Goal: Task Accomplishment & Management: Manage account settings

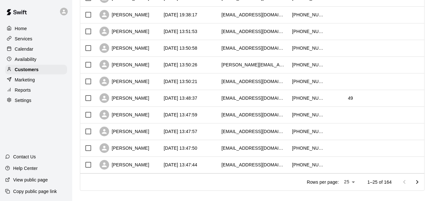
scroll to position [358, 0]
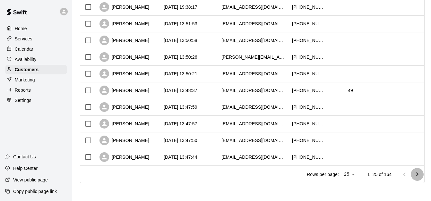
click at [419, 175] on icon "Go to next page" at bounding box center [417, 175] width 8 height 8
click at [418, 172] on icon "Go to next page" at bounding box center [417, 175] width 8 height 8
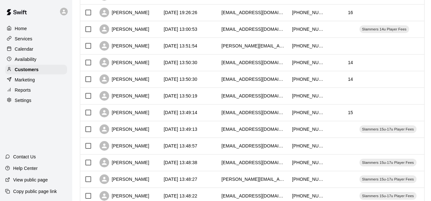
scroll to position [228, 0]
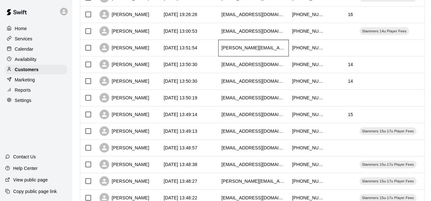
click at [258, 44] on div "[PERSON_NAME][EMAIL_ADDRESS][DOMAIN_NAME]" at bounding box center [253, 48] width 71 height 17
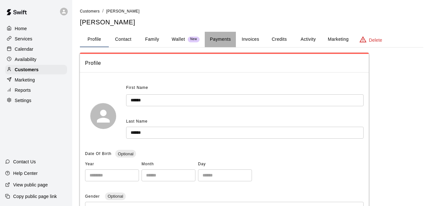
drag, startPoint x: 225, startPoint y: 40, endPoint x: 217, endPoint y: 37, distance: 8.6
click at [217, 37] on button "Payments" at bounding box center [220, 39] width 31 height 15
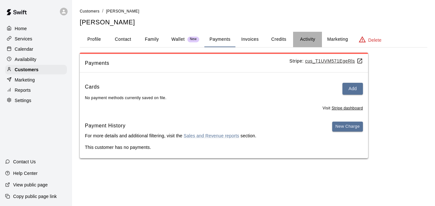
click at [302, 39] on button "Activity" at bounding box center [307, 39] width 29 height 15
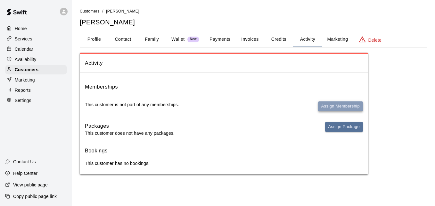
click at [327, 105] on button "Assign Membership" at bounding box center [340, 106] width 45 height 10
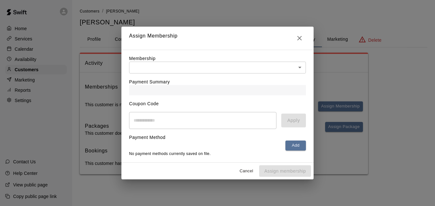
click at [269, 66] on body "Home Services Calendar Availability Customers Marketing Reports Settings Contac…" at bounding box center [217, 93] width 435 height 187
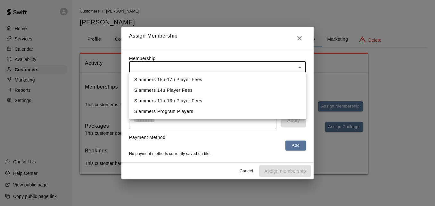
click at [248, 109] on li "Slammers Program Players" at bounding box center [217, 111] width 177 height 11
type input "**********"
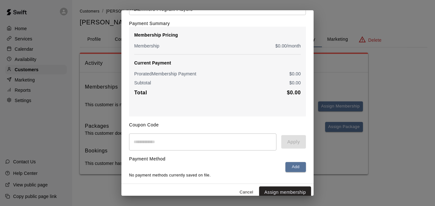
scroll to position [52, 0]
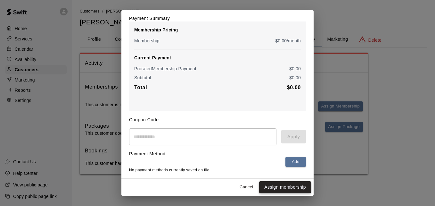
click at [281, 186] on button "Assign membership" at bounding box center [285, 187] width 52 height 12
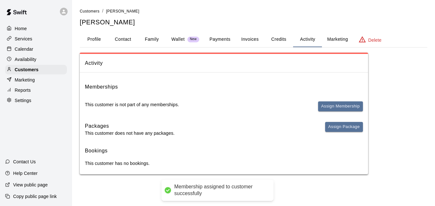
scroll to position [0, 0]
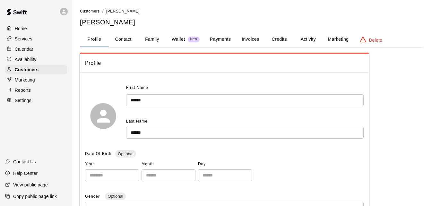
click at [93, 11] on span "Customers" at bounding box center [90, 11] width 20 height 4
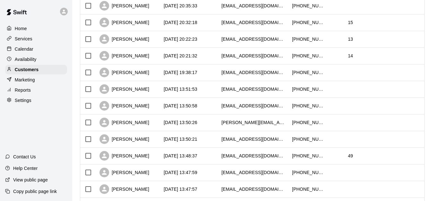
scroll to position [358, 0]
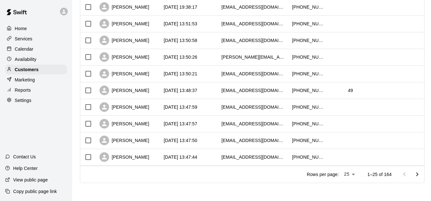
click at [420, 173] on icon "Go to next page" at bounding box center [417, 175] width 8 height 8
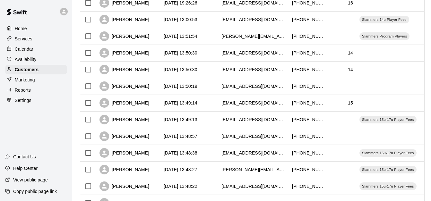
scroll to position [233, 0]
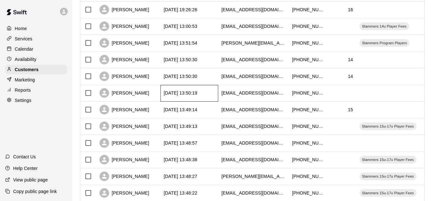
click at [184, 88] on div "[DATE] 13:50:19" at bounding box center [189, 93] width 58 height 17
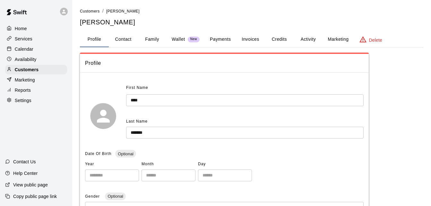
click at [225, 37] on button "Payments" at bounding box center [220, 39] width 31 height 15
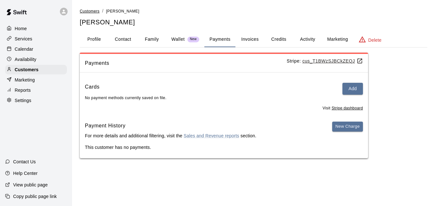
click at [93, 13] on span "Customers" at bounding box center [90, 11] width 20 height 4
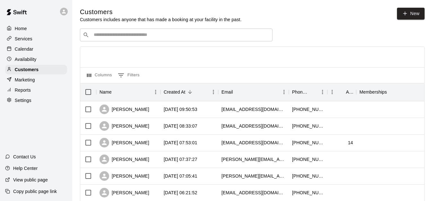
click at [113, 36] on input "Search customers by name or email" at bounding box center [181, 35] width 178 height 6
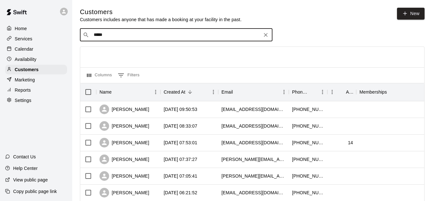
type input "******"
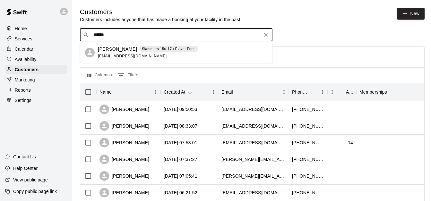
click at [113, 51] on p "Ryan Wilberding" at bounding box center [117, 49] width 39 height 7
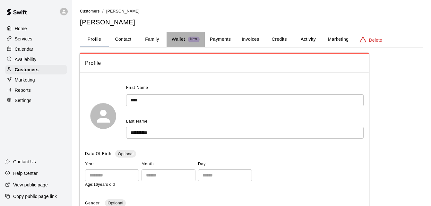
click at [175, 39] on p "Wallet" at bounding box center [178, 39] width 13 height 7
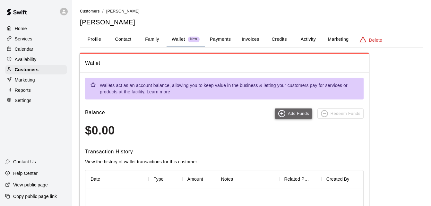
click at [298, 115] on button "Add Funds" at bounding box center [293, 113] width 38 height 10
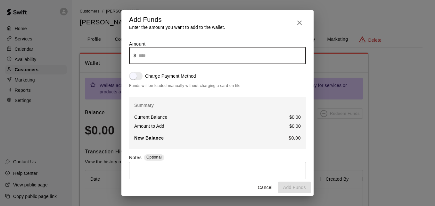
click at [170, 56] on input "text" at bounding box center [222, 55] width 167 height 17
type input "****"
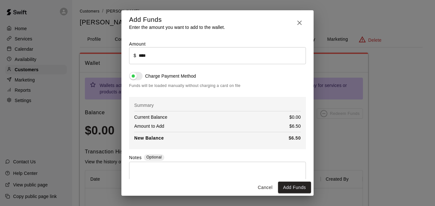
click at [162, 175] on textarea at bounding box center [218, 176] width 168 height 19
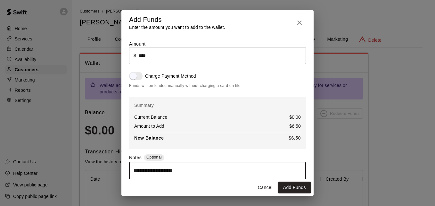
type textarea "**********"
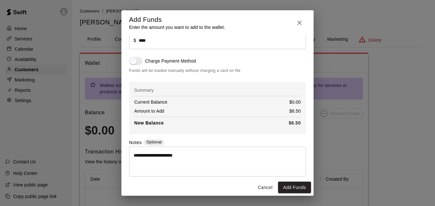
scroll to position [21, 0]
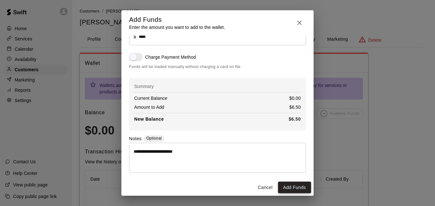
click at [291, 186] on button "Add Funds" at bounding box center [294, 187] width 33 height 12
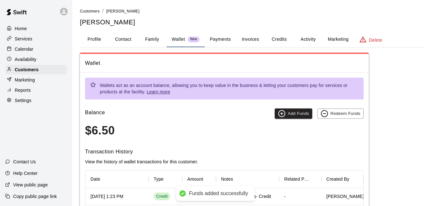
click at [232, 123] on div "Balance Add Funds Redeem Funds $6.50" at bounding box center [224, 122] width 278 height 29
click at [306, 40] on button "Activity" at bounding box center [307, 39] width 29 height 15
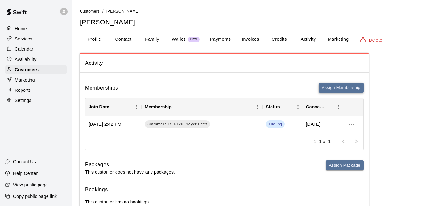
click at [338, 89] on button "Assign Membership" at bounding box center [340, 88] width 45 height 10
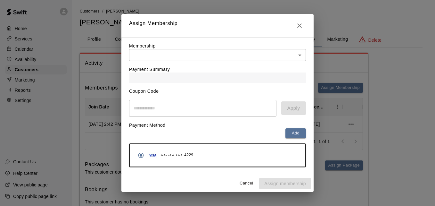
click at [258, 54] on body "Home Services Calendar Availability Customers Marketing Reports Settings Contac…" at bounding box center [217, 112] width 435 height 225
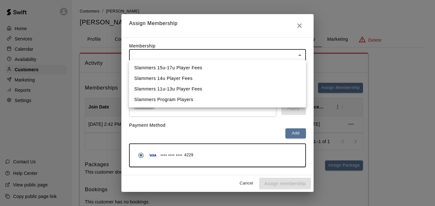
click at [244, 99] on li "Slammers Program Players" at bounding box center [217, 99] width 177 height 11
type input "**********"
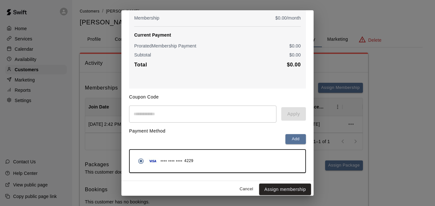
scroll to position [76, 0]
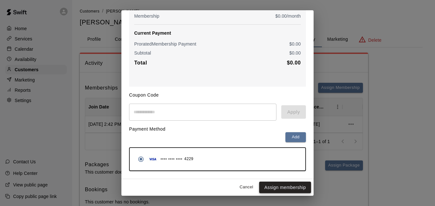
click at [283, 188] on button "Assign membership" at bounding box center [285, 187] width 52 height 12
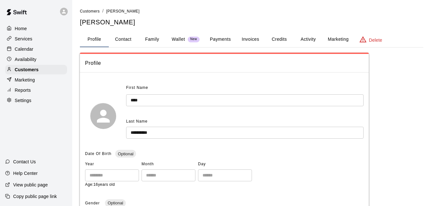
click at [35, 41] on div "Services" at bounding box center [36, 39] width 62 height 10
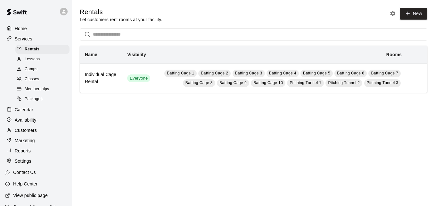
click at [37, 92] on span "Memberships" at bounding box center [37, 89] width 24 height 6
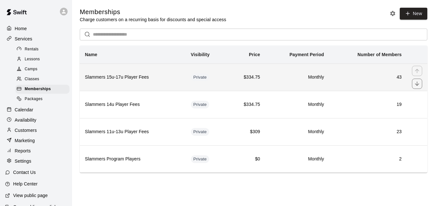
click at [365, 76] on h6 "43" at bounding box center [368, 77] width 67 height 7
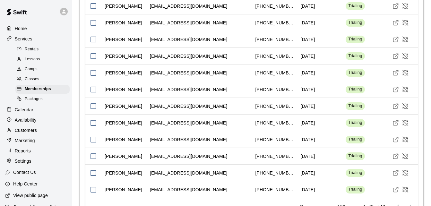
scroll to position [1007, 0]
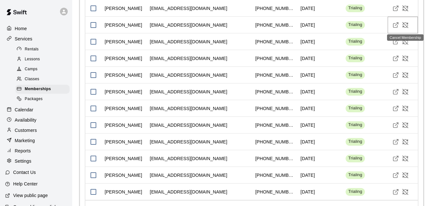
click at [406, 26] on icon "Cancel Membership" at bounding box center [405, 25] width 6 height 6
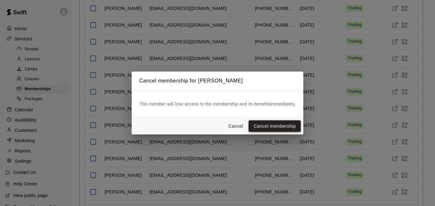
click at [280, 126] on button "Cancel membership" at bounding box center [275, 126] width 52 height 12
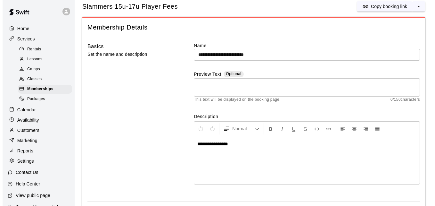
scroll to position [0, 0]
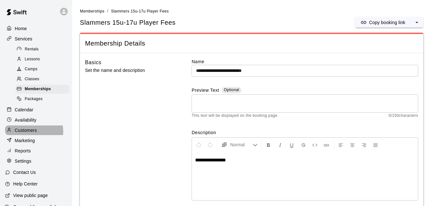
click at [29, 133] on p "Customers" at bounding box center [26, 130] width 22 height 6
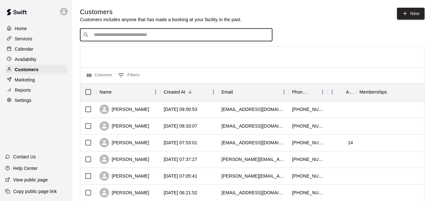
click at [132, 38] on input "Search customers by name or email" at bounding box center [181, 35] width 178 height 6
type input "****"
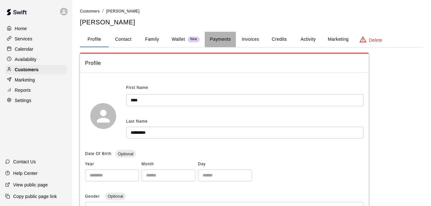
click at [219, 39] on button "Payments" at bounding box center [220, 39] width 31 height 15
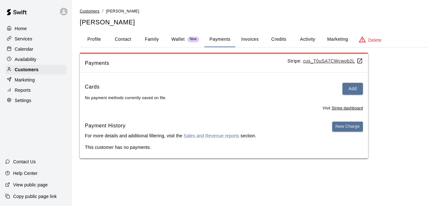
click at [81, 9] on span "Customers" at bounding box center [90, 11] width 20 height 4
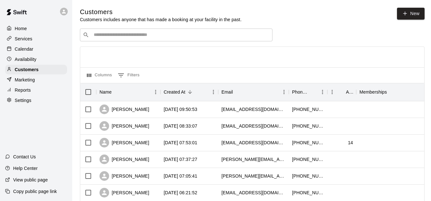
click at [114, 38] on input "Search customers by name or email" at bounding box center [181, 35] width 178 height 6
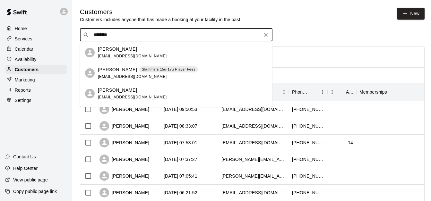
type input "*********"
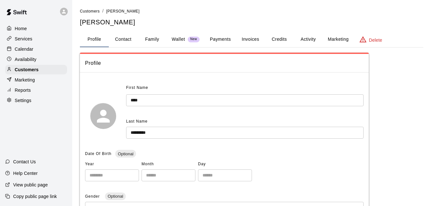
click at [224, 40] on button "Payments" at bounding box center [220, 39] width 31 height 15
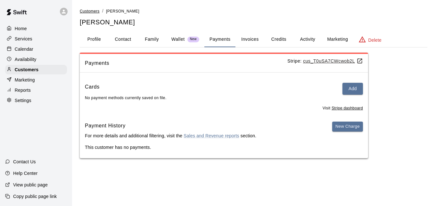
click at [87, 12] on span "Customers" at bounding box center [90, 11] width 20 height 4
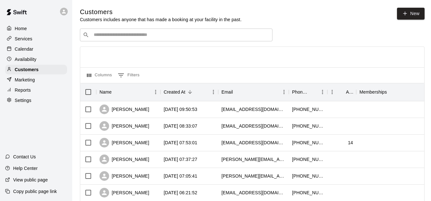
click at [105, 36] on input "Search customers by name or email" at bounding box center [181, 35] width 178 height 6
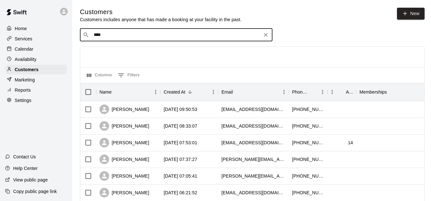
type input "*****"
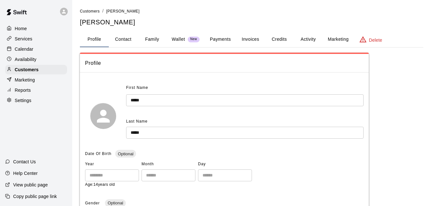
click at [218, 38] on button "Payments" at bounding box center [220, 39] width 31 height 15
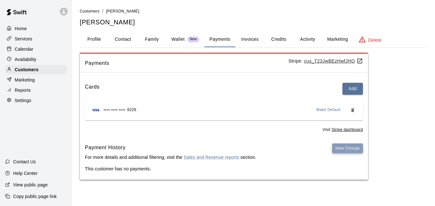
click at [350, 151] on button "New Charge" at bounding box center [347, 148] width 31 height 10
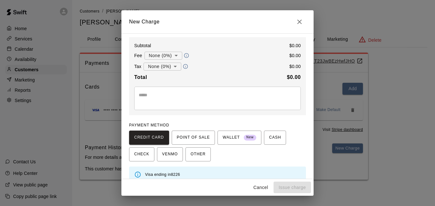
scroll to position [72, 0]
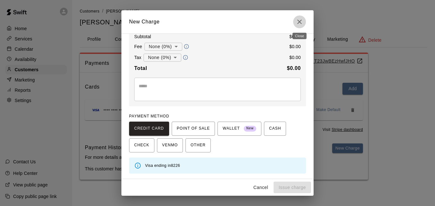
click at [300, 21] on icon "Close" at bounding box center [300, 22] width 8 height 8
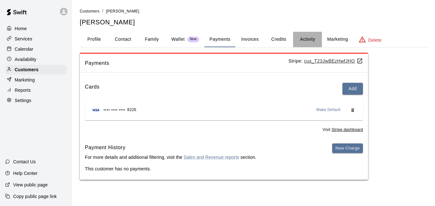
click at [309, 37] on button "Activity" at bounding box center [307, 39] width 29 height 15
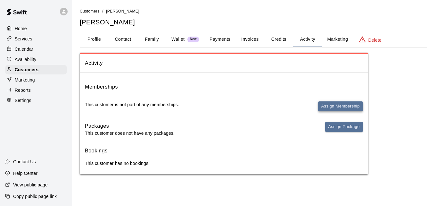
click at [340, 101] on button "Assign Membership" at bounding box center [340, 106] width 45 height 10
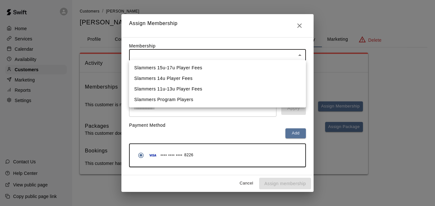
click at [253, 59] on body "Home Services Calendar Availability Customers Marketing Reports Settings Contac…" at bounding box center [217, 93] width 435 height 187
click at [245, 70] on li "Slammers 15u-17u Player Fees" at bounding box center [217, 68] width 177 height 11
type input "**********"
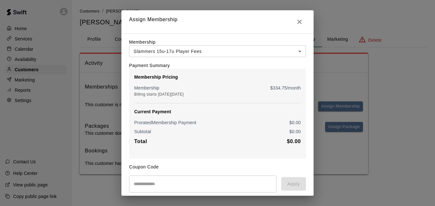
click at [276, 89] on p "$ 334.75 /month" at bounding box center [286, 88] width 30 height 6
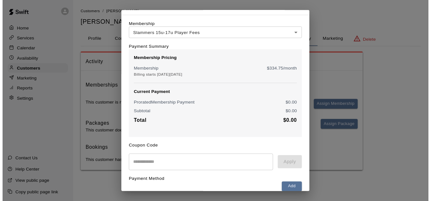
scroll to position [0, 0]
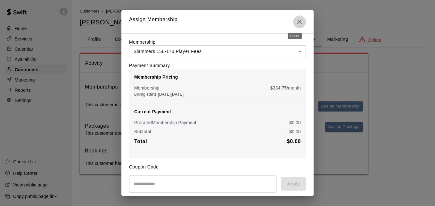
click at [296, 25] on icon "Close" at bounding box center [300, 22] width 8 height 8
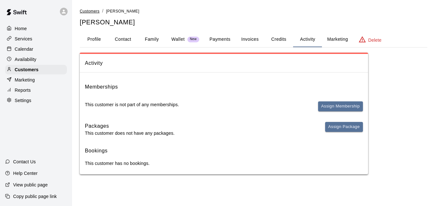
click at [91, 10] on span "Customers" at bounding box center [90, 11] width 20 height 4
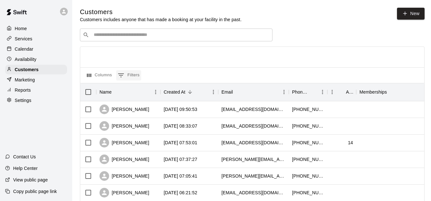
click at [127, 76] on button "0 Filters" at bounding box center [128, 75] width 25 height 10
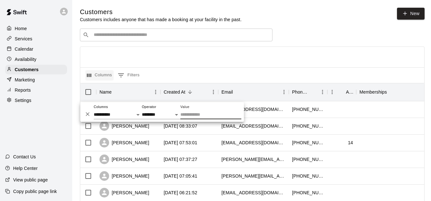
click at [101, 77] on button "Columns" at bounding box center [99, 75] width 28 height 10
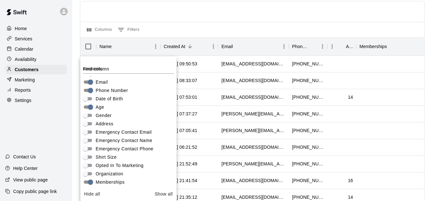
scroll to position [45, 0]
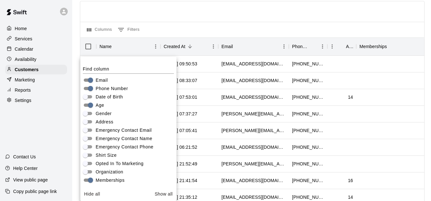
click at [169, 20] on div at bounding box center [252, 11] width 344 height 21
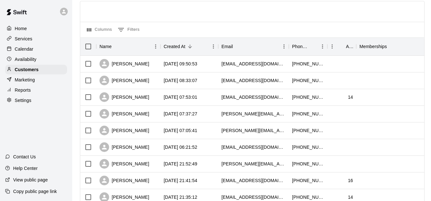
click at [163, 29] on div "Columns 0 Filters" at bounding box center [252, 30] width 344 height 16
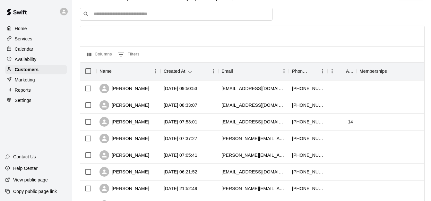
scroll to position [20, 0]
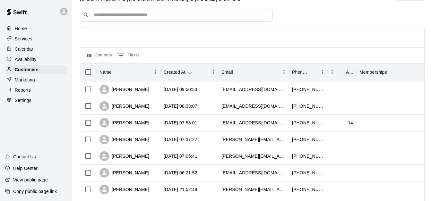
click at [160, 17] on input "Search customers by name or email" at bounding box center [181, 15] width 178 height 6
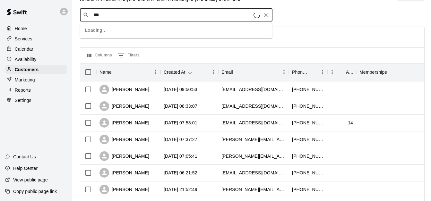
type input "****"
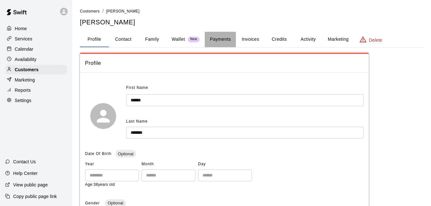
click at [220, 40] on button "Payments" at bounding box center [220, 39] width 31 height 15
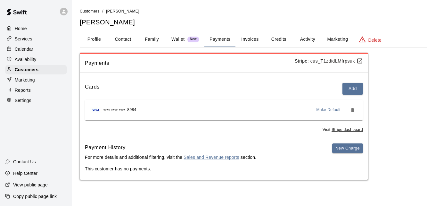
click at [84, 12] on span "Customers" at bounding box center [90, 11] width 20 height 4
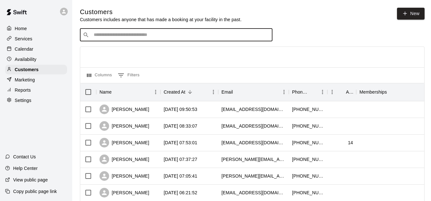
click at [122, 38] on input "Search customers by name or email" at bounding box center [181, 35] width 178 height 6
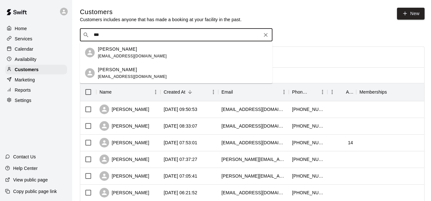
type input "****"
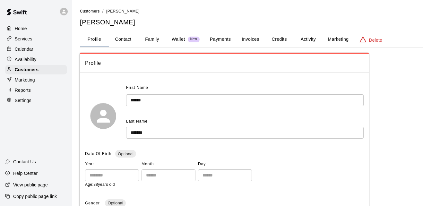
click at [153, 37] on button "Family" at bounding box center [152, 39] width 29 height 15
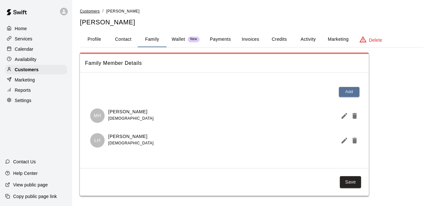
click at [87, 11] on span "Customers" at bounding box center [90, 11] width 20 height 4
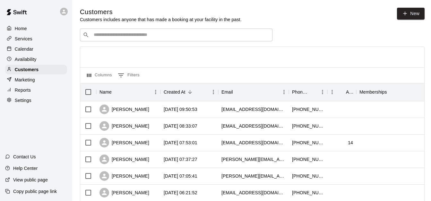
click at [113, 32] on div "​ ​" at bounding box center [176, 35] width 192 height 13
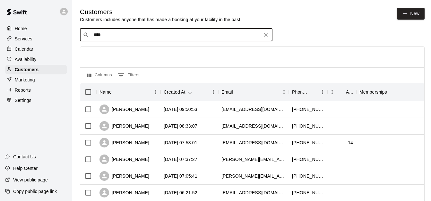
type input "*****"
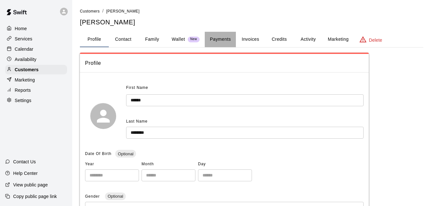
click at [218, 41] on button "Payments" at bounding box center [220, 39] width 31 height 15
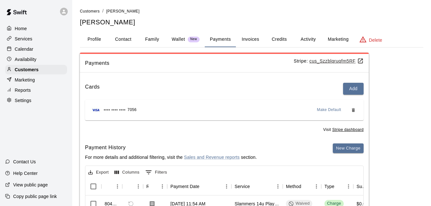
click at [311, 38] on button "Activity" at bounding box center [307, 39] width 29 height 15
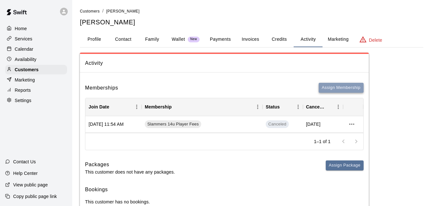
click at [331, 85] on button "Assign Membership" at bounding box center [340, 88] width 45 height 10
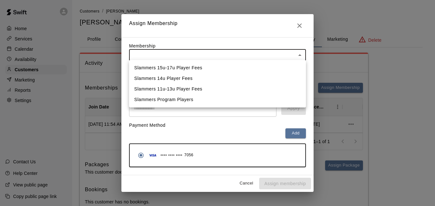
click at [266, 54] on body "Home Services Calendar Availability Customers Marketing Reports Settings Contac…" at bounding box center [217, 112] width 435 height 225
click at [250, 96] on li "Slammers Program Players" at bounding box center [217, 99] width 177 height 11
type input "**********"
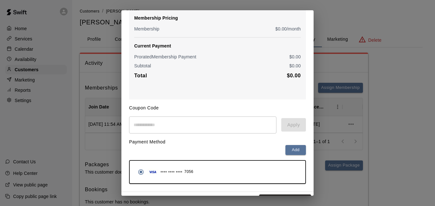
scroll to position [76, 0]
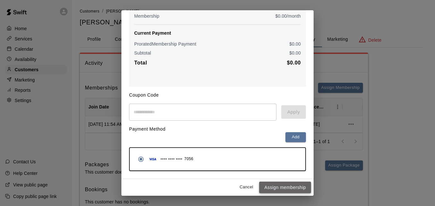
click at [285, 188] on button "Assign membership" at bounding box center [285, 187] width 52 height 12
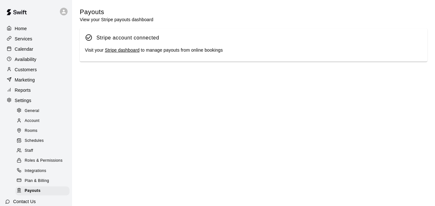
click at [37, 37] on div "Services" at bounding box center [36, 39] width 62 height 10
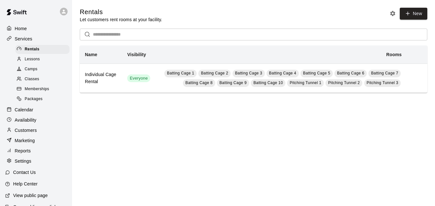
click at [41, 91] on span "Memberships" at bounding box center [37, 89] width 24 height 6
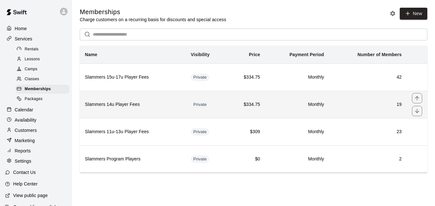
click at [345, 103] on h6 "19" at bounding box center [368, 104] width 67 height 7
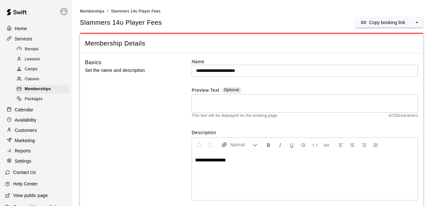
click at [346, 122] on div "**********" at bounding box center [304, 135] width 226 height 154
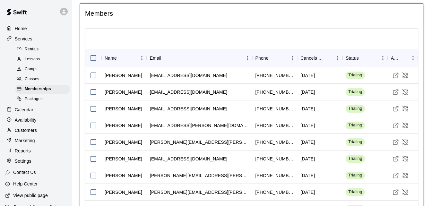
scroll to position [423, 0]
click at [405, 123] on icon "Cancel Membership" at bounding box center [405, 125] width 6 height 6
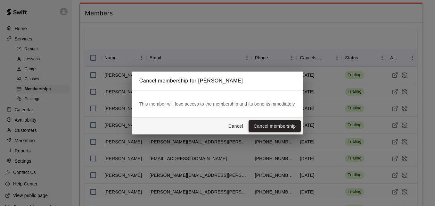
click at [286, 126] on button "Cancel membership" at bounding box center [275, 126] width 52 height 12
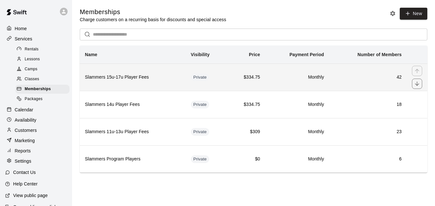
click at [183, 81] on th "Slammers 15u-17u Player Fees" at bounding box center [133, 76] width 106 height 27
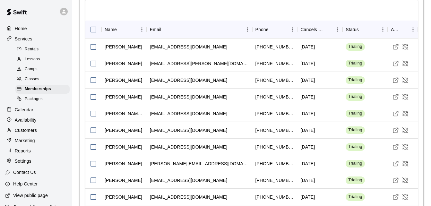
scroll to position [449, 0]
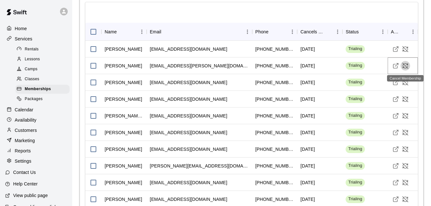
click at [404, 66] on icon "Cancel Membership" at bounding box center [405, 66] width 6 height 6
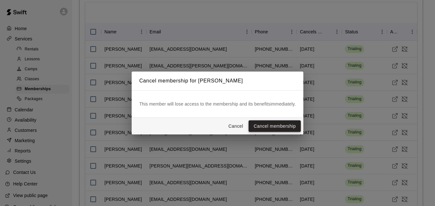
click at [280, 127] on button "Cancel membership" at bounding box center [275, 126] width 52 height 12
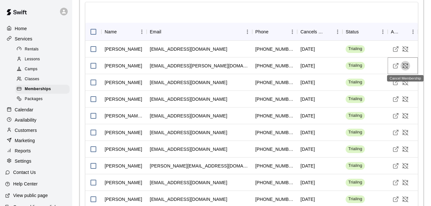
click at [407, 66] on icon "Cancel Membership" at bounding box center [405, 66] width 6 height 6
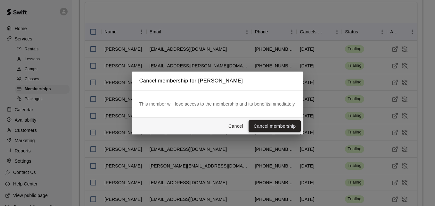
click at [270, 127] on button "Cancel membership" at bounding box center [275, 126] width 52 height 12
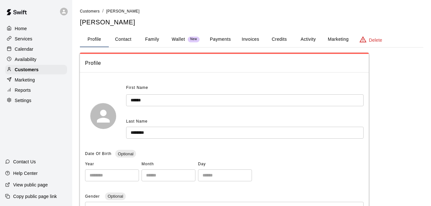
click at [305, 40] on button "Activity" at bounding box center [307, 39] width 29 height 15
click at [307, 37] on button "Activity" at bounding box center [307, 39] width 29 height 15
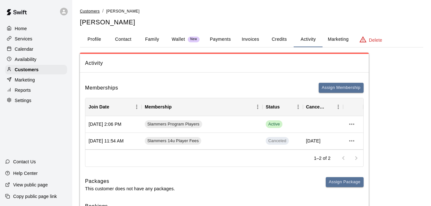
click at [88, 10] on span "Customers" at bounding box center [90, 11] width 20 height 4
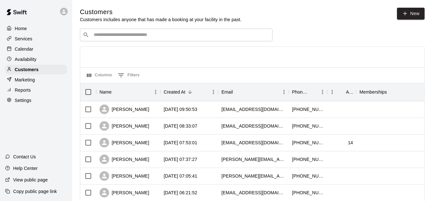
click at [105, 32] on div "​ ​" at bounding box center [176, 35] width 192 height 13
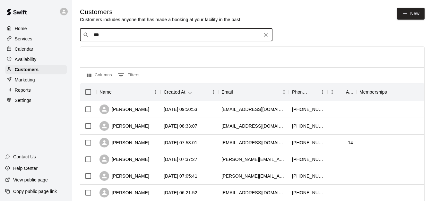
type input "****"
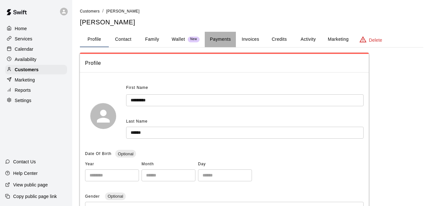
click at [227, 39] on button "Payments" at bounding box center [220, 39] width 31 height 15
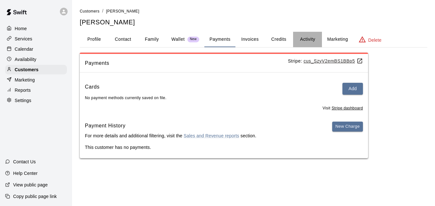
click at [314, 39] on button "Activity" at bounding box center [307, 39] width 29 height 15
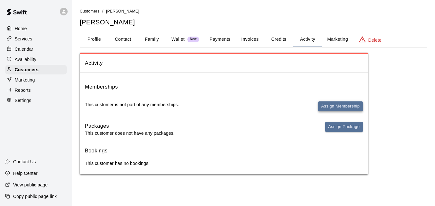
click at [345, 104] on button "Assign Membership" at bounding box center [340, 106] width 45 height 10
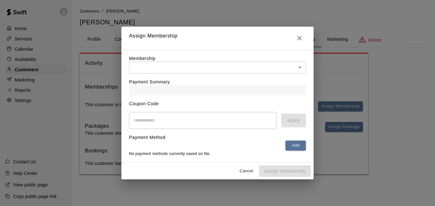
click at [256, 64] on body "Home Services Calendar Availability Customers Marketing Reports Settings Contac…" at bounding box center [217, 93] width 435 height 187
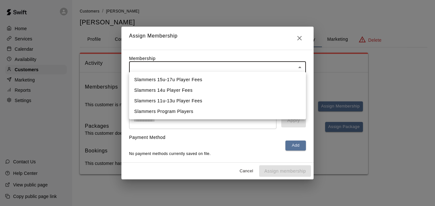
click at [243, 108] on li "Slammers Program Players" at bounding box center [217, 111] width 177 height 11
type input "**********"
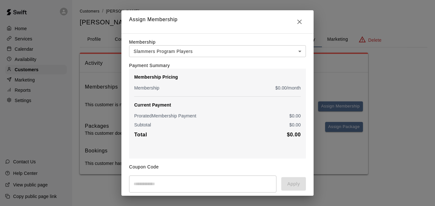
scroll to position [52, 0]
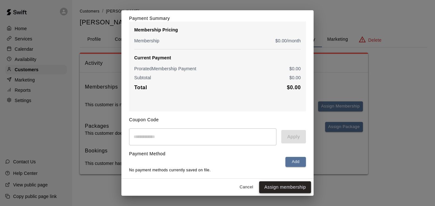
click at [296, 186] on button "Assign membership" at bounding box center [285, 187] width 52 height 12
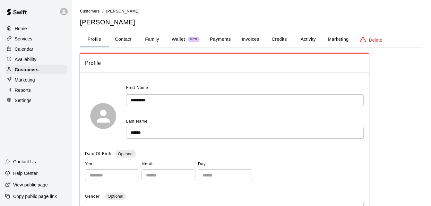
click at [95, 11] on span "Customers" at bounding box center [90, 11] width 20 height 4
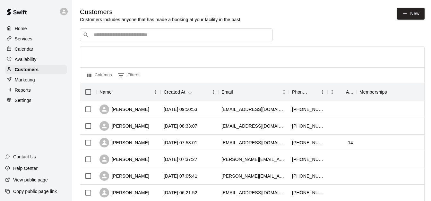
click at [106, 36] on input "Search customers by name or email" at bounding box center [181, 35] width 178 height 6
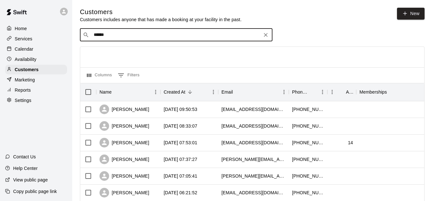
type input "*******"
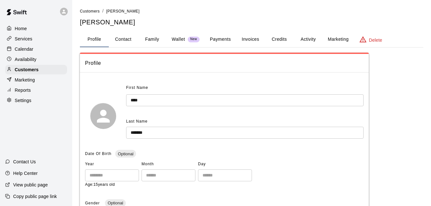
click at [224, 41] on button "Payments" at bounding box center [220, 39] width 31 height 15
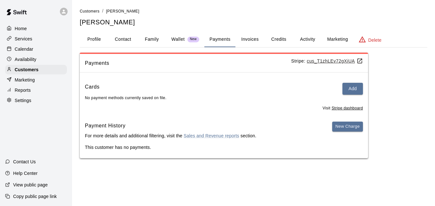
click at [306, 41] on button "Activity" at bounding box center [307, 39] width 29 height 15
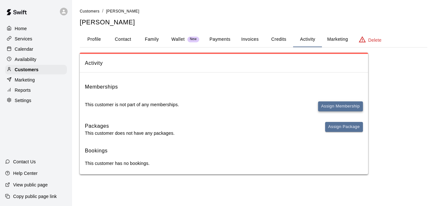
click at [329, 103] on button "Assign Membership" at bounding box center [340, 106] width 45 height 10
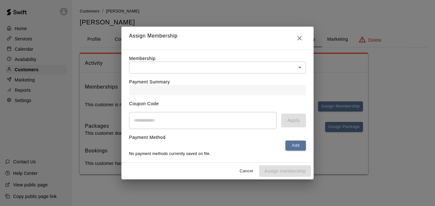
click at [289, 65] on body "Home Services Calendar Availability Customers Marketing Reports Settings Contac…" at bounding box center [217, 93] width 435 height 187
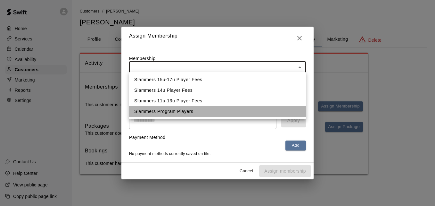
click at [264, 106] on li "Slammers Program Players" at bounding box center [217, 111] width 177 height 11
type input "**********"
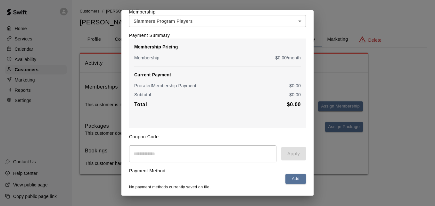
scroll to position [52, 0]
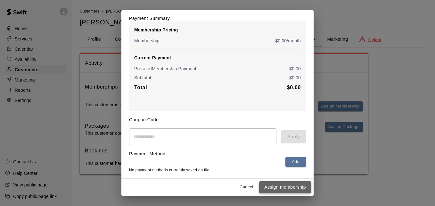
click at [292, 185] on button "Assign membership" at bounding box center [285, 187] width 52 height 12
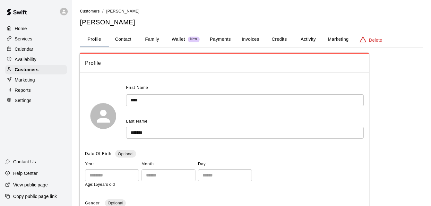
click at [93, 9] on link "Customers" at bounding box center [90, 10] width 20 height 5
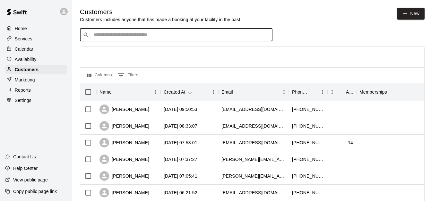
click at [112, 34] on input "Search customers by name or email" at bounding box center [181, 35] width 178 height 6
type input "*"
type input "****"
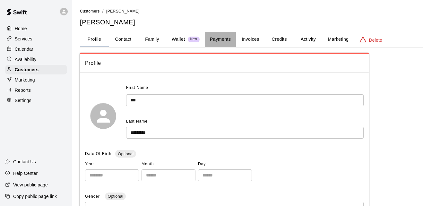
click at [223, 38] on button "Payments" at bounding box center [220, 39] width 31 height 15
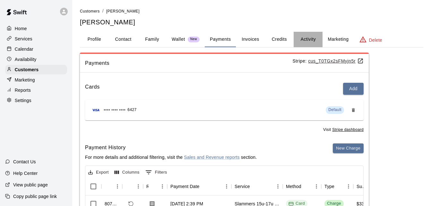
click at [309, 38] on button "Activity" at bounding box center [307, 39] width 29 height 15
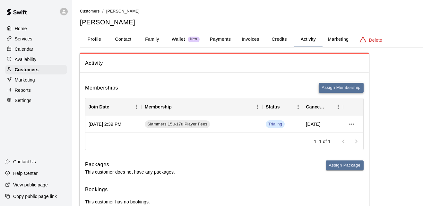
click at [346, 88] on button "Assign Membership" at bounding box center [340, 88] width 45 height 10
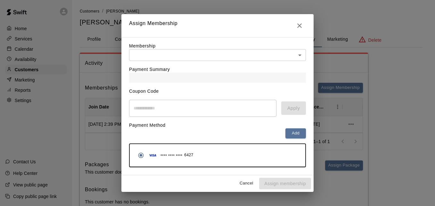
click at [259, 56] on body "Home Services Calendar Availability Customers Marketing Reports Settings Contac…" at bounding box center [217, 112] width 435 height 225
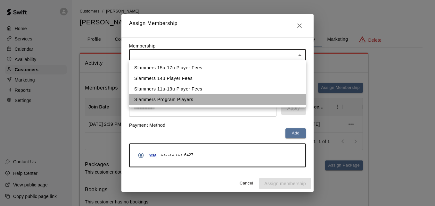
click at [250, 97] on li "Slammers Program Players" at bounding box center [217, 99] width 177 height 11
type input "**********"
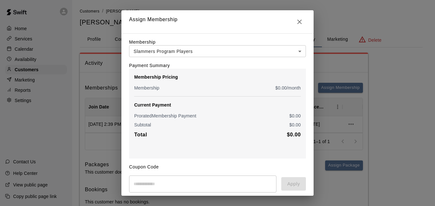
scroll to position [76, 0]
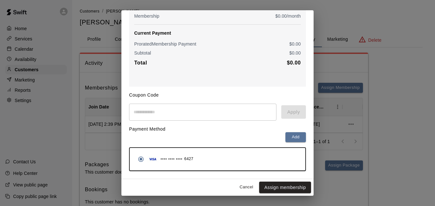
click at [289, 187] on button "Assign membership" at bounding box center [285, 187] width 52 height 12
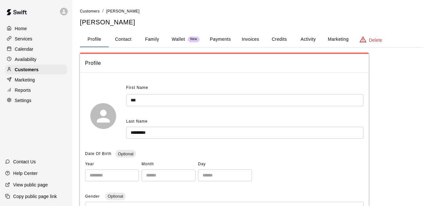
click at [309, 38] on button "Activity" at bounding box center [307, 39] width 29 height 15
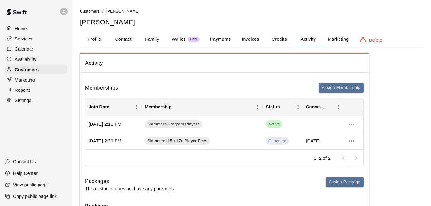
click at [93, 7] on main "Customers / [PERSON_NAME] [PERSON_NAME] Profile Contact Family Wallet New Payme…" at bounding box center [251, 121] width 358 height 242
click at [93, 10] on span "Customers" at bounding box center [90, 11] width 20 height 4
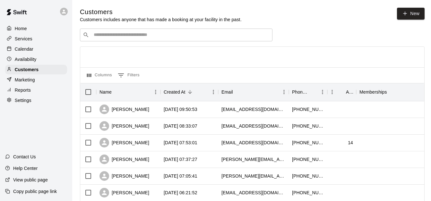
click at [132, 37] on input "Search customers by name or email" at bounding box center [181, 35] width 178 height 6
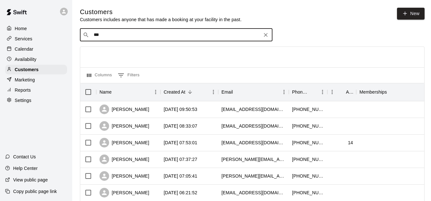
type input "****"
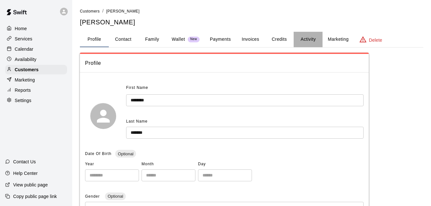
click at [310, 35] on button "Activity" at bounding box center [307, 39] width 29 height 15
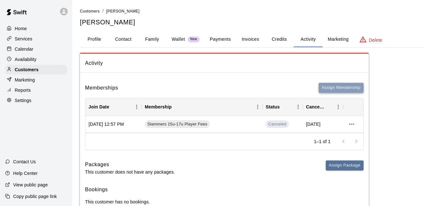
click at [330, 89] on button "Assign Membership" at bounding box center [340, 88] width 45 height 10
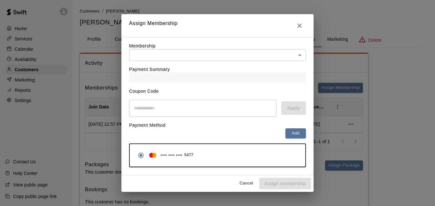
click at [260, 58] on body "Home Services Calendar Availability Customers Marketing Reports Settings Contac…" at bounding box center [217, 112] width 435 height 225
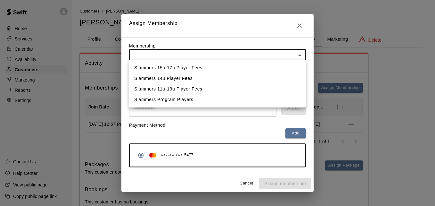
click at [252, 97] on li "Slammers Program Players" at bounding box center [217, 99] width 177 height 11
type input "**********"
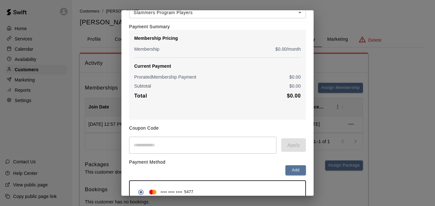
scroll to position [76, 0]
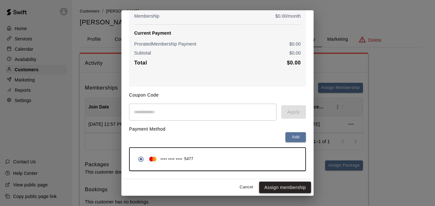
click at [288, 189] on button "Assign membership" at bounding box center [285, 187] width 52 height 12
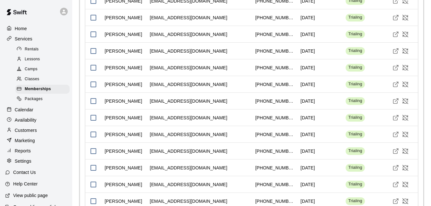
scroll to position [837, 0]
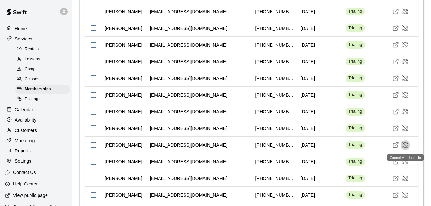
click at [406, 145] on icon "Cancel Membership" at bounding box center [405, 145] width 6 height 6
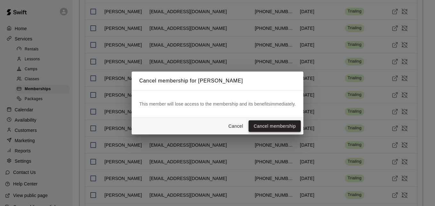
click at [287, 125] on button "Cancel membership" at bounding box center [275, 126] width 52 height 12
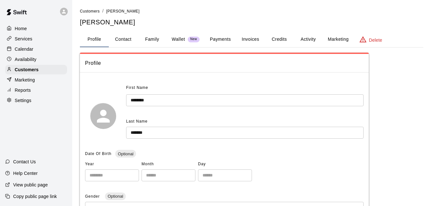
click at [94, 8] on link "Customers" at bounding box center [90, 10] width 20 height 5
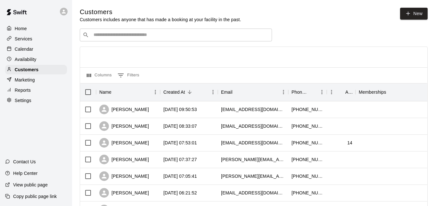
click at [94, 8] on h5 "Customers" at bounding box center [161, 12] width 162 height 9
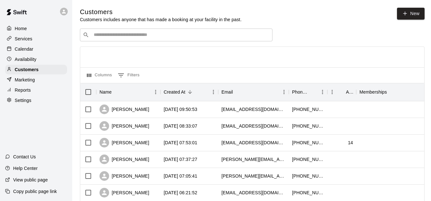
click at [133, 36] on input "Search customers by name or email" at bounding box center [181, 35] width 178 height 6
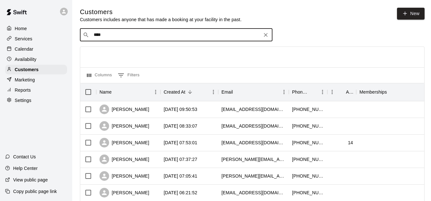
type input "*****"
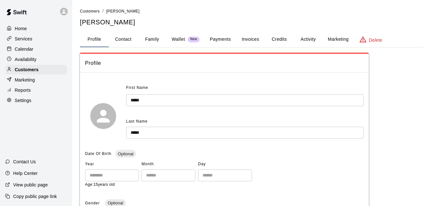
click at [225, 41] on button "Payments" at bounding box center [220, 39] width 31 height 15
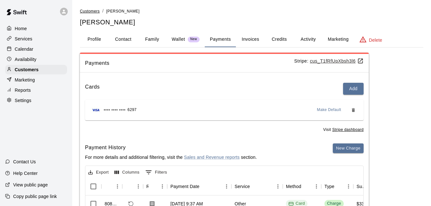
click at [92, 10] on span "Customers" at bounding box center [90, 11] width 20 height 4
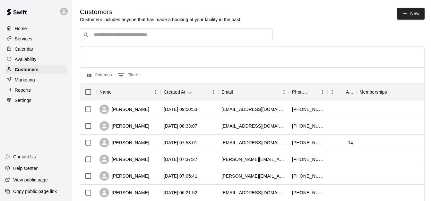
click at [137, 33] on input "Search customers by name or email" at bounding box center [181, 35] width 178 height 6
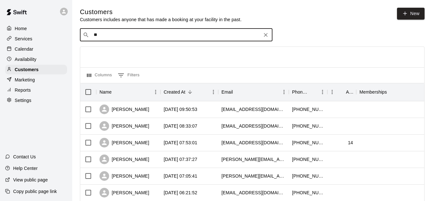
type input "*"
type input "*****"
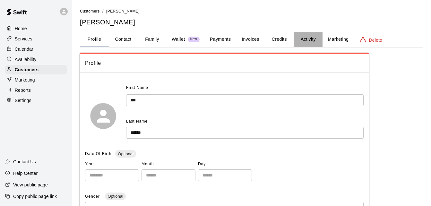
click at [300, 39] on button "Activity" at bounding box center [307, 39] width 29 height 15
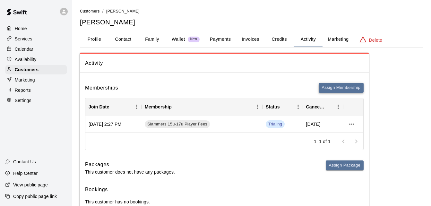
click at [339, 88] on button "Assign Membership" at bounding box center [340, 88] width 45 height 10
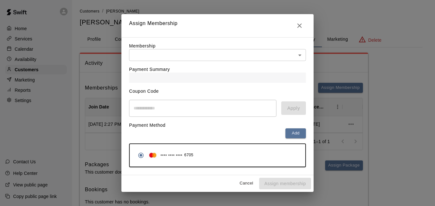
click at [235, 46] on div "Membership ​ ​" at bounding box center [217, 52] width 177 height 18
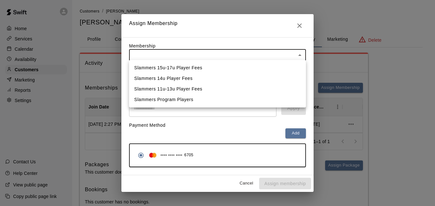
click at [235, 50] on body "Home Services Calendar Availability Customers Marketing Reports Settings Contac…" at bounding box center [217, 112] width 435 height 225
click at [229, 99] on li "Slammers Program Players" at bounding box center [217, 99] width 177 height 11
type input "**********"
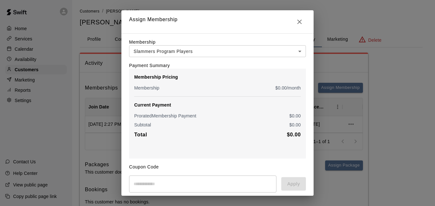
scroll to position [76, 0]
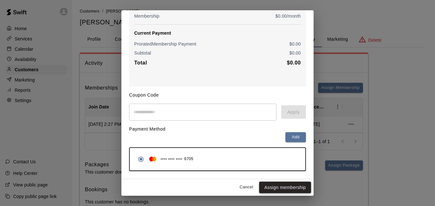
click at [280, 189] on button "Assign membership" at bounding box center [285, 187] width 52 height 12
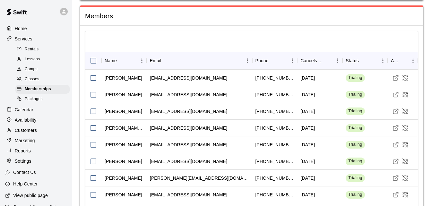
scroll to position [408, 0]
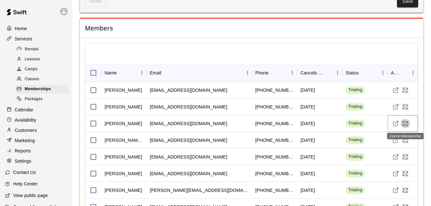
click at [404, 122] on icon "Cancel Membership" at bounding box center [405, 123] width 6 height 6
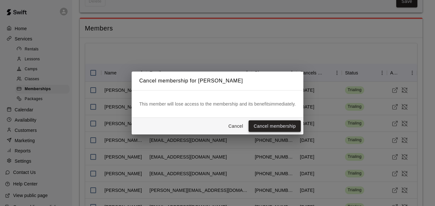
click at [264, 125] on button "Cancel membership" at bounding box center [275, 126] width 52 height 12
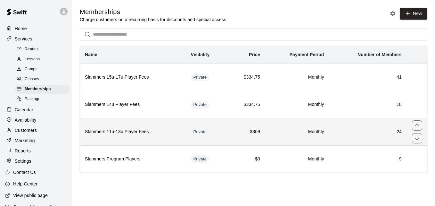
click at [228, 132] on td "$309" at bounding box center [246, 131] width 38 height 27
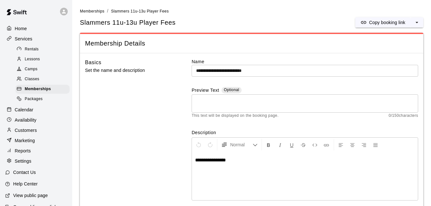
click at [160, 110] on div "Basics Set the name and description" at bounding box center [128, 135] width 87 height 154
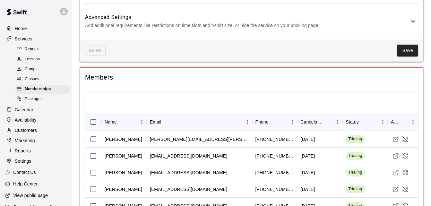
scroll to position [372, 0]
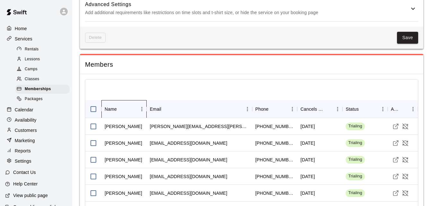
click at [117, 109] on div "Name" at bounding box center [121, 109] width 9 height 9
click at [405, 144] on icon "Cancel Membership" at bounding box center [405, 143] width 6 height 6
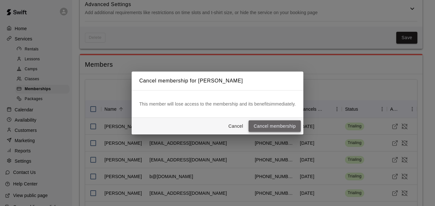
click at [292, 126] on button "Cancel membership" at bounding box center [275, 126] width 52 height 12
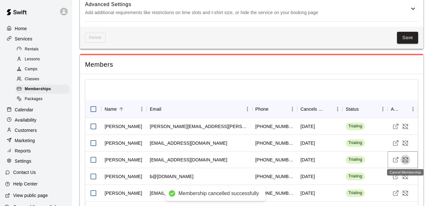
click at [406, 159] on icon "Cancel Membership" at bounding box center [405, 159] width 6 height 6
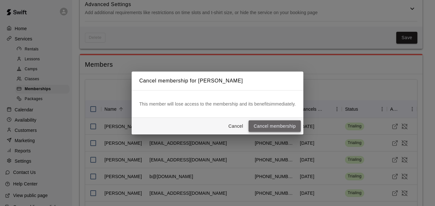
click at [270, 127] on button "Cancel membership" at bounding box center [275, 126] width 52 height 12
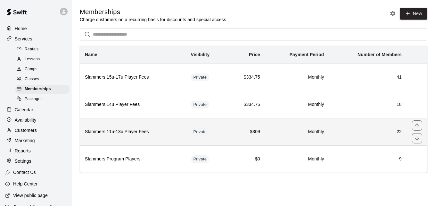
click at [129, 132] on h6 "Slammers 11u-13u Player Fees" at bounding box center [133, 131] width 96 height 7
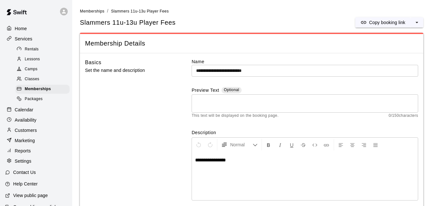
click at [129, 132] on div "Basics Set the name and description" at bounding box center [128, 135] width 87 height 154
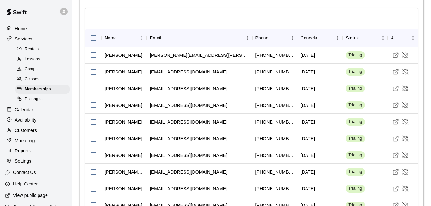
scroll to position [474, 0]
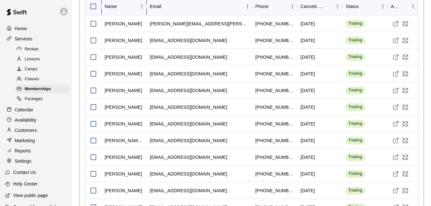
click at [113, 6] on div "Name" at bounding box center [111, 6] width 12 height 18
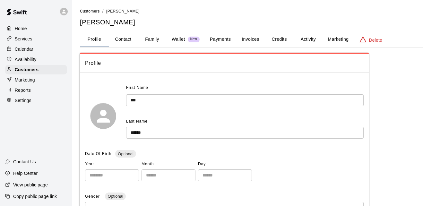
click at [96, 9] on span "Customers" at bounding box center [90, 11] width 20 height 4
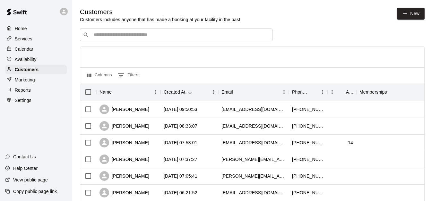
click at [120, 37] on input "Search customers by name or email" at bounding box center [181, 35] width 178 height 6
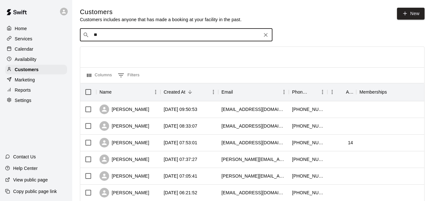
type input "***"
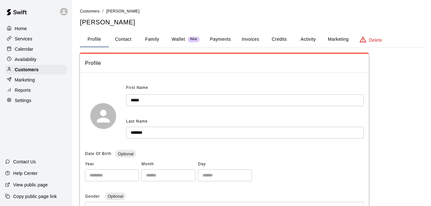
click at [150, 38] on button "Family" at bounding box center [152, 39] width 29 height 15
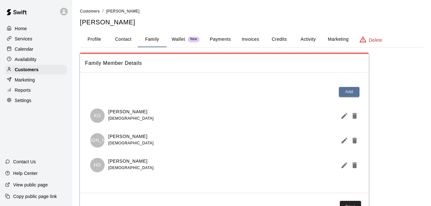
click at [213, 39] on button "Payments" at bounding box center [220, 39] width 31 height 15
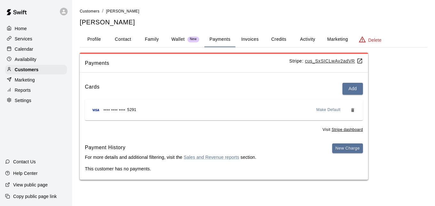
click at [303, 37] on button "Activity" at bounding box center [307, 39] width 29 height 15
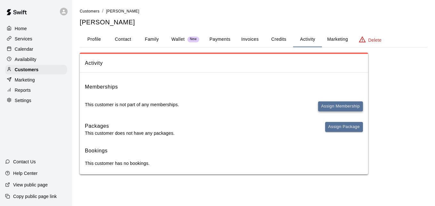
click at [329, 108] on button "Assign Membership" at bounding box center [340, 106] width 45 height 10
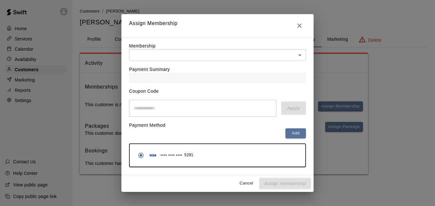
click at [224, 54] on body "Home Services Calendar Availability Customers Marketing Reports Settings Contac…" at bounding box center [217, 93] width 435 height 187
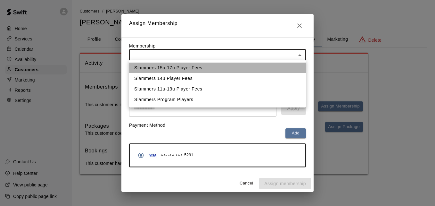
click at [218, 69] on li "Slammers 15u-17u Player Fees" at bounding box center [217, 68] width 177 height 11
type input "**********"
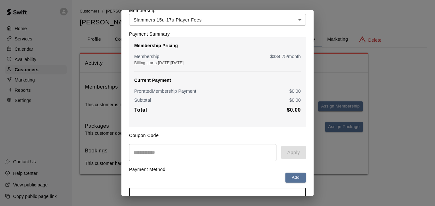
scroll to position [76, 0]
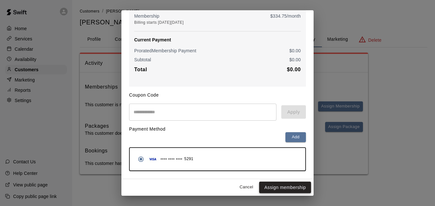
click at [282, 185] on button "Assign membership" at bounding box center [285, 187] width 52 height 12
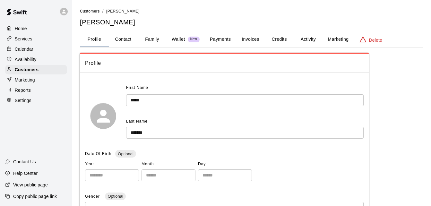
click at [310, 44] on button "Activity" at bounding box center [307, 39] width 29 height 15
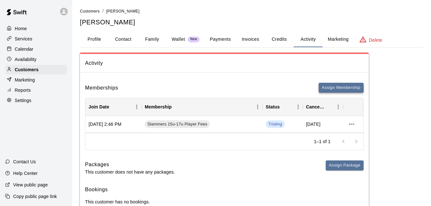
click at [331, 87] on button "Assign Membership" at bounding box center [340, 88] width 45 height 10
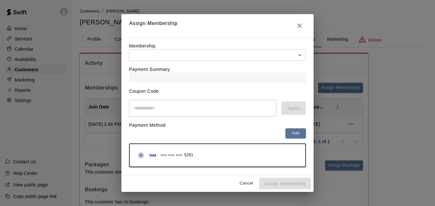
click at [291, 53] on body "Home Services Calendar Availability Customers Marketing Reports Settings Contac…" at bounding box center [217, 112] width 435 height 225
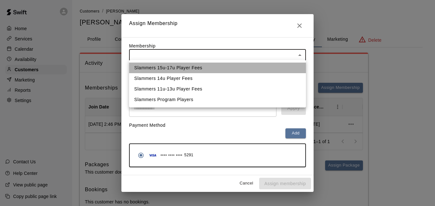
click at [283, 68] on li "Slammers 15u-17u Player Fees" at bounding box center [217, 68] width 177 height 11
type input "**********"
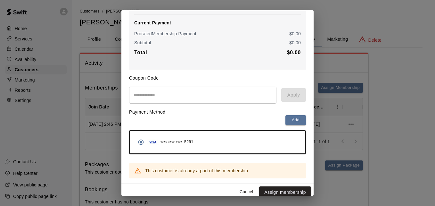
scroll to position [97, 0]
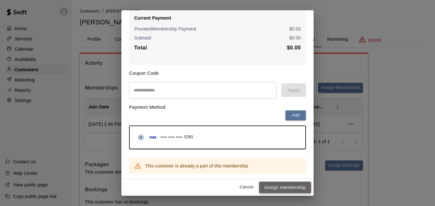
click at [290, 186] on button "Assign membership" at bounding box center [285, 187] width 52 height 12
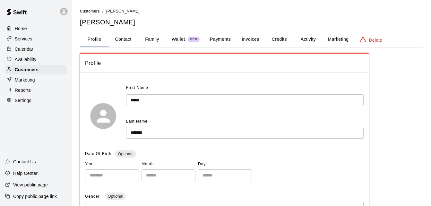
click at [218, 40] on button "Payments" at bounding box center [220, 39] width 31 height 15
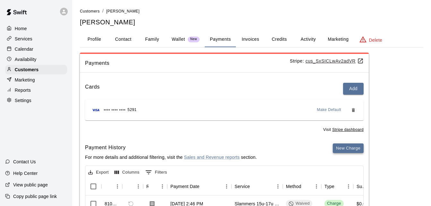
click at [338, 149] on button "New Charge" at bounding box center [347, 148] width 31 height 10
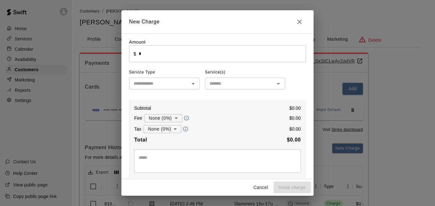
click at [157, 58] on input "*" at bounding box center [222, 53] width 167 height 17
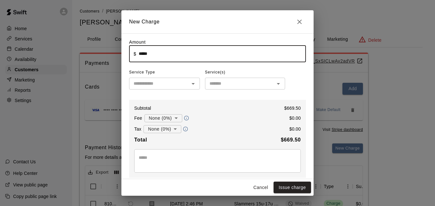
type input "******"
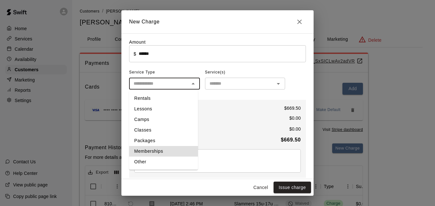
type input "**********"
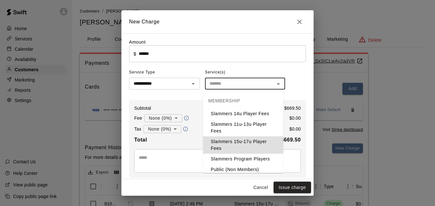
type input "**********"
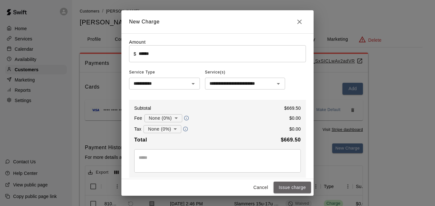
click at [300, 190] on button "Issue charge" at bounding box center [293, 187] width 38 height 12
type input "*"
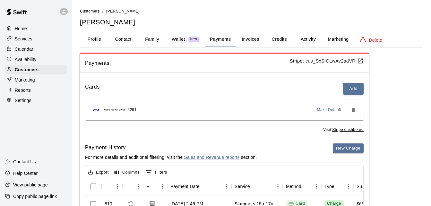
click at [94, 11] on span "Customers" at bounding box center [90, 11] width 20 height 4
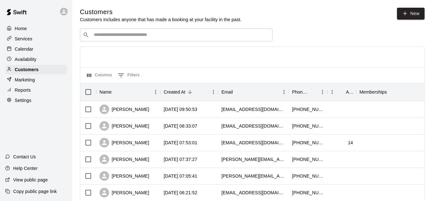
click at [118, 35] on input "Search customers by name or email" at bounding box center [181, 35] width 178 height 6
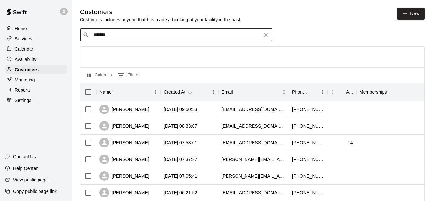
type input "********"
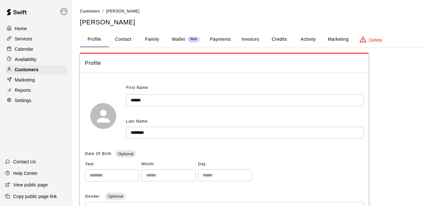
click at [309, 42] on button "Activity" at bounding box center [307, 39] width 29 height 15
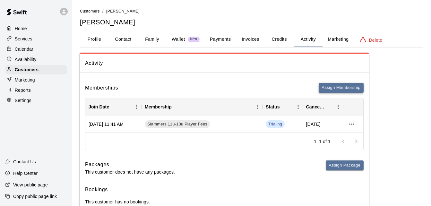
click at [335, 88] on button "Assign Membership" at bounding box center [340, 88] width 45 height 10
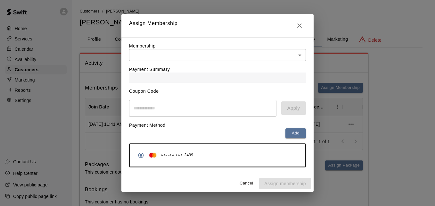
click at [287, 57] on body "Home Services Calendar Availability Customers Marketing Reports Settings Contac…" at bounding box center [217, 112] width 435 height 225
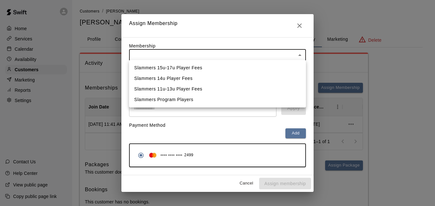
click at [276, 87] on li "Slammers 11u-13u Player Fees" at bounding box center [217, 89] width 177 height 11
type input "**********"
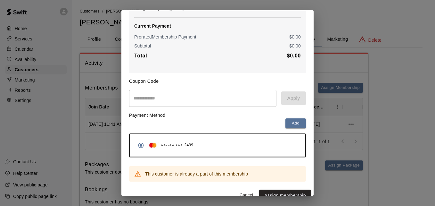
scroll to position [97, 0]
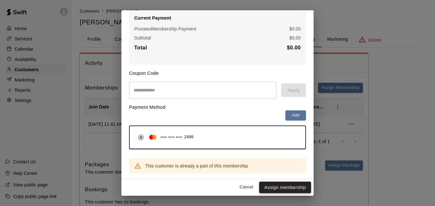
click at [285, 187] on button "Assign membership" at bounding box center [285, 187] width 52 height 12
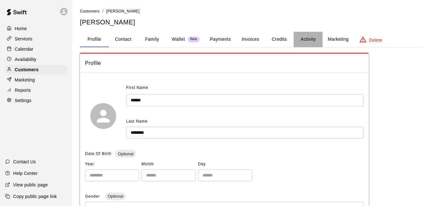
click at [309, 35] on button "Activity" at bounding box center [307, 39] width 29 height 15
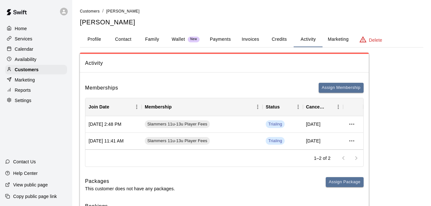
click at [330, 81] on div "Memberships Assign Membership Join Date Membership Status Cancel Date [DATE] 2:…" at bounding box center [224, 154] width 289 height 152
click at [330, 88] on button "Assign Membership" at bounding box center [340, 88] width 45 height 10
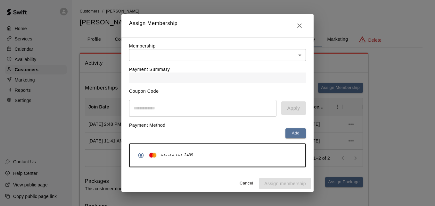
click at [295, 59] on body "Home Services Calendar Availability Customers Marketing Reports Settings Contac…" at bounding box center [217, 121] width 435 height 242
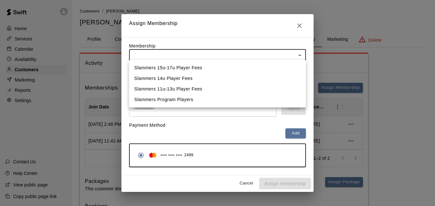
click at [280, 99] on li "Slammers Program Players" at bounding box center [217, 99] width 177 height 11
type input "**********"
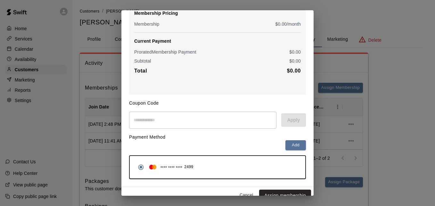
scroll to position [76, 0]
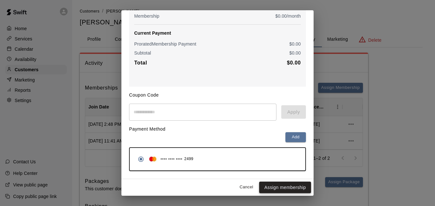
click at [284, 188] on button "Assign membership" at bounding box center [285, 187] width 52 height 12
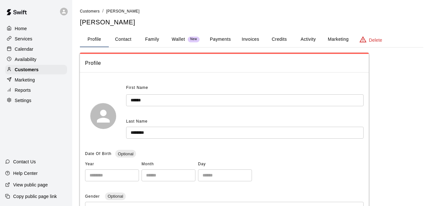
click at [312, 38] on button "Activity" at bounding box center [307, 39] width 29 height 15
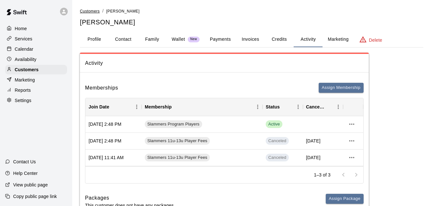
click at [89, 10] on span "Customers" at bounding box center [90, 11] width 20 height 4
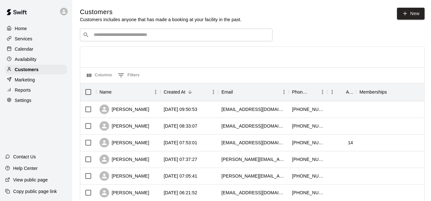
click at [97, 36] on input "Search customers by name or email" at bounding box center [181, 35] width 178 height 6
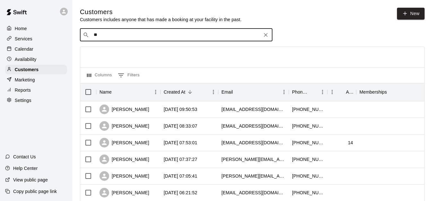
type input "*"
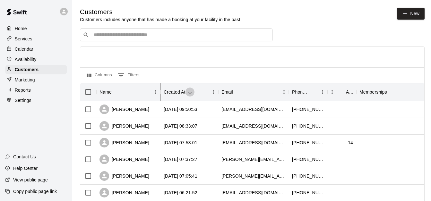
click at [190, 90] on icon "Sort" at bounding box center [190, 92] width 6 height 6
click at [189, 93] on icon "Sort" at bounding box center [190, 92] width 6 height 6
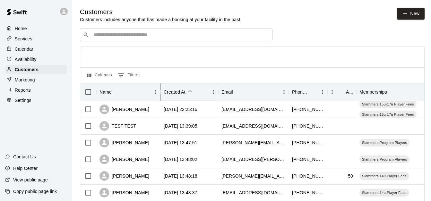
click at [189, 93] on icon "Sort" at bounding box center [190, 92] width 6 height 6
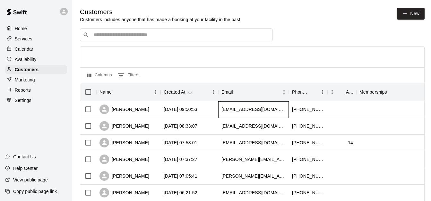
click at [249, 105] on div "[EMAIL_ADDRESS][DOMAIN_NAME]" at bounding box center [253, 109] width 71 height 17
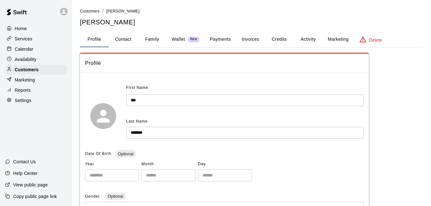
click at [220, 38] on button "Payments" at bounding box center [220, 39] width 31 height 15
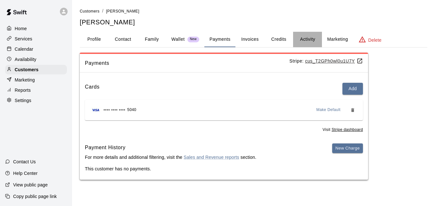
click at [314, 39] on button "Activity" at bounding box center [307, 39] width 29 height 15
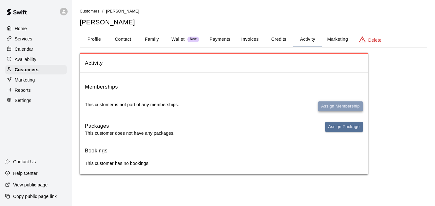
click at [334, 108] on button "Assign Membership" at bounding box center [340, 106] width 45 height 10
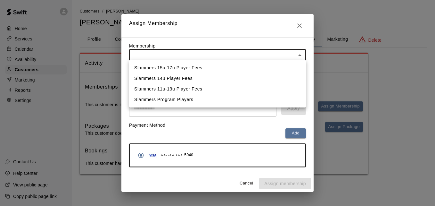
click at [267, 53] on body "Home Services Calendar Availability Customers Marketing Reports Settings Contac…" at bounding box center [217, 93] width 435 height 187
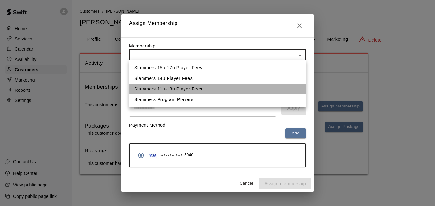
click at [253, 85] on li "Slammers 11u-13u Player Fees" at bounding box center [217, 89] width 177 height 11
type input "**********"
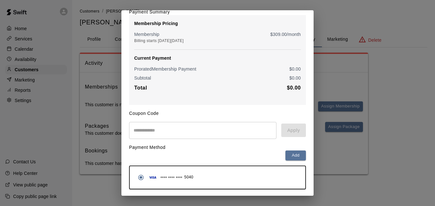
scroll to position [76, 0]
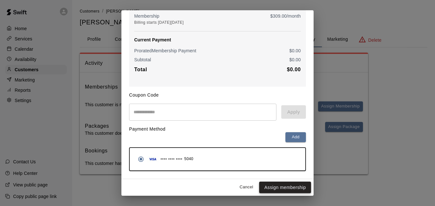
click at [283, 189] on button "Assign membership" at bounding box center [285, 187] width 52 height 12
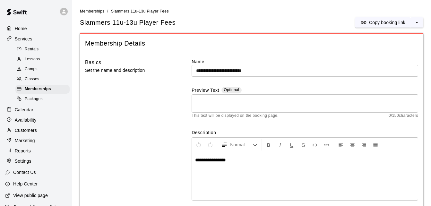
click at [115, 98] on div "Basics Set the name and description" at bounding box center [128, 135] width 87 height 154
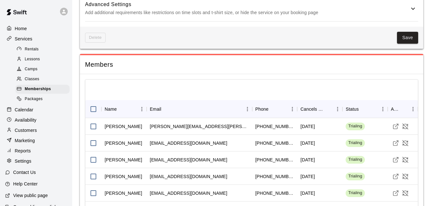
scroll to position [385, 0]
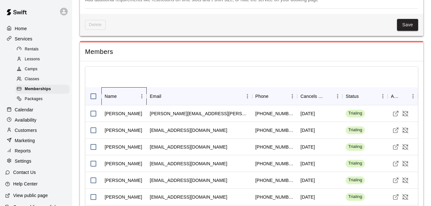
click at [115, 98] on div "Name" at bounding box center [111, 96] width 12 height 18
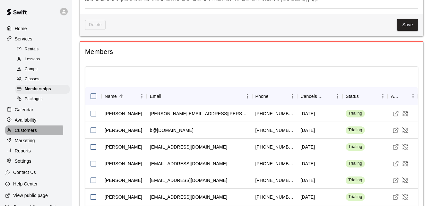
click at [31, 133] on p "Customers" at bounding box center [26, 130] width 22 height 6
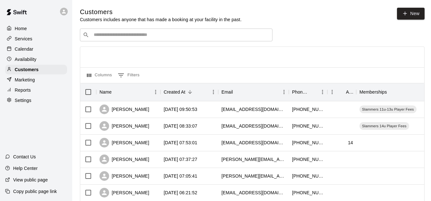
click at [111, 38] on input "Search customers by name or email" at bounding box center [181, 35] width 178 height 6
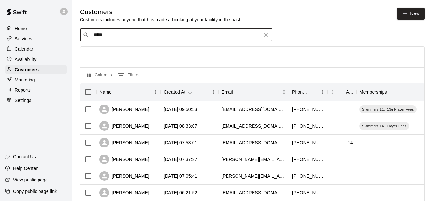
type input "******"
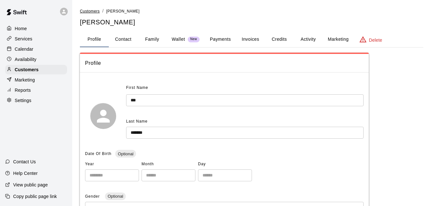
click at [93, 12] on span "Customers" at bounding box center [90, 11] width 20 height 4
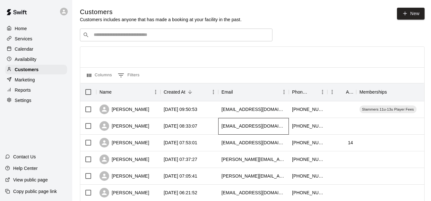
click at [221, 130] on div "[EMAIL_ADDRESS][DOMAIN_NAME]" at bounding box center [253, 126] width 71 height 17
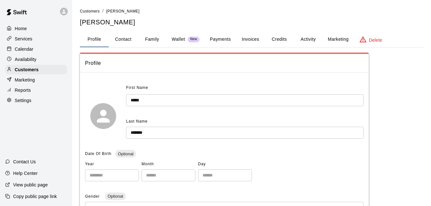
click at [151, 38] on button "Family" at bounding box center [152, 39] width 29 height 15
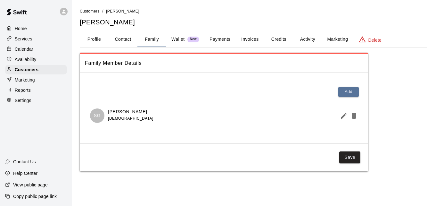
click at [220, 40] on button "Payments" at bounding box center [220, 39] width 31 height 15
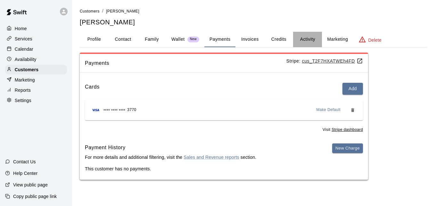
click at [308, 42] on button "Activity" at bounding box center [307, 39] width 29 height 15
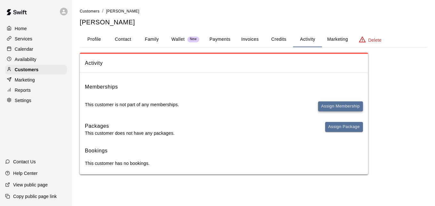
click at [329, 103] on button "Assign Membership" at bounding box center [340, 106] width 45 height 10
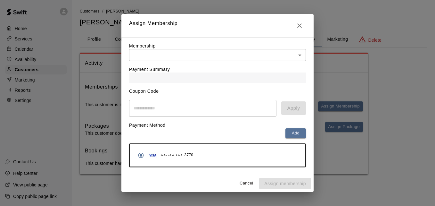
click at [257, 56] on body "Home Services Calendar Availability Customers Marketing Reports Settings Contac…" at bounding box center [217, 93] width 435 height 187
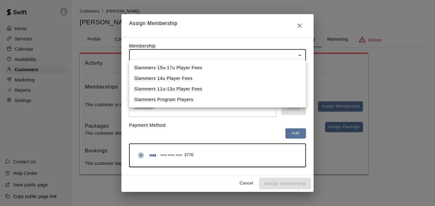
click at [252, 79] on li "Slammers 14u Player Fees" at bounding box center [217, 78] width 177 height 11
type input "**********"
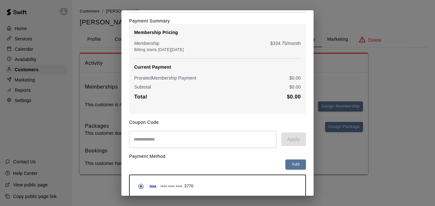
scroll to position [76, 0]
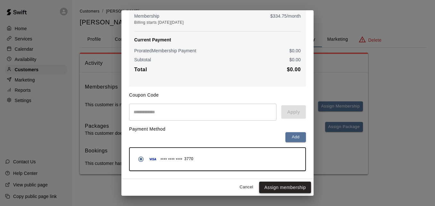
click at [277, 186] on button "Assign membership" at bounding box center [285, 187] width 52 height 12
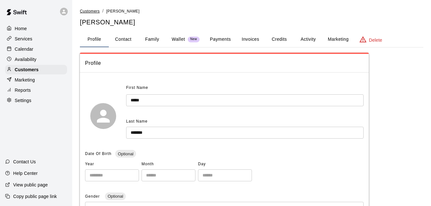
drag, startPoint x: 0, startPoint y: 0, endPoint x: 90, endPoint y: 11, distance: 90.7
click at [90, 11] on span "Customers" at bounding box center [90, 11] width 20 height 4
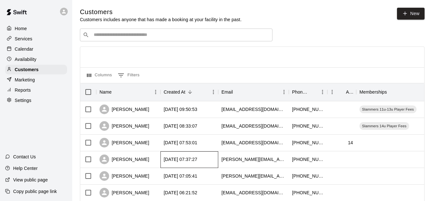
click at [177, 157] on div "[DATE] 07:37:27" at bounding box center [189, 159] width 58 height 17
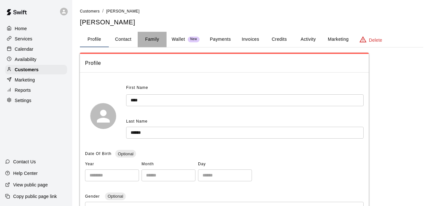
click at [150, 38] on button "Family" at bounding box center [152, 39] width 29 height 15
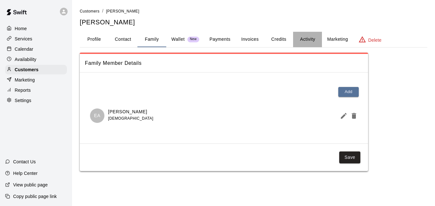
click at [305, 39] on button "Activity" at bounding box center [307, 39] width 29 height 15
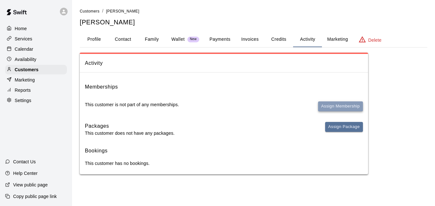
click at [335, 105] on button "Assign Membership" at bounding box center [340, 106] width 45 height 10
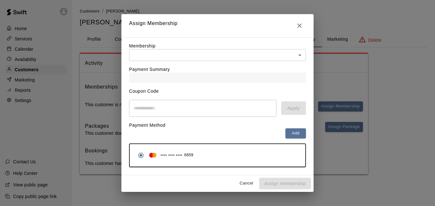
click at [272, 55] on body "Home Services Calendar Availability Customers Marketing Reports Settings Contac…" at bounding box center [217, 93] width 435 height 187
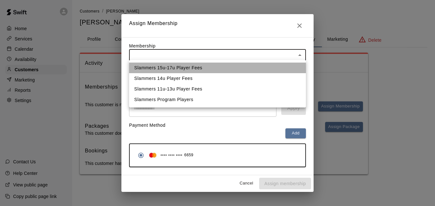
click at [265, 70] on li "Slammers 15u-17u Player Fees" at bounding box center [217, 68] width 177 height 11
type input "**********"
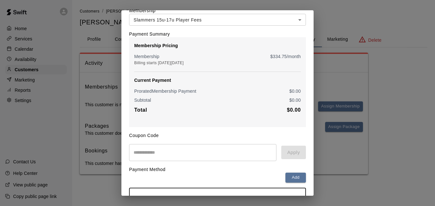
scroll to position [76, 0]
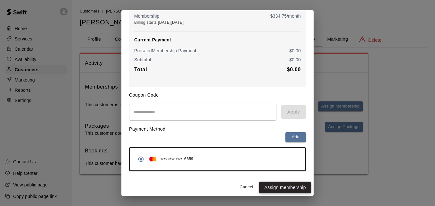
click at [280, 188] on button "Assign membership" at bounding box center [285, 187] width 52 height 12
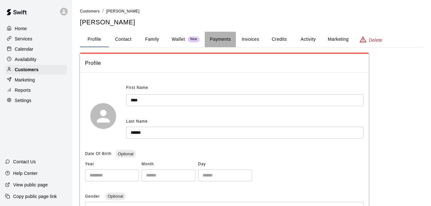
click at [222, 38] on button "Payments" at bounding box center [220, 39] width 31 height 15
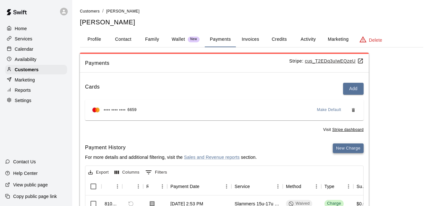
click at [346, 148] on button "New Charge" at bounding box center [347, 148] width 31 height 10
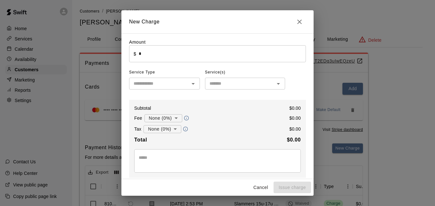
click at [216, 60] on input "*" at bounding box center [222, 53] width 167 height 17
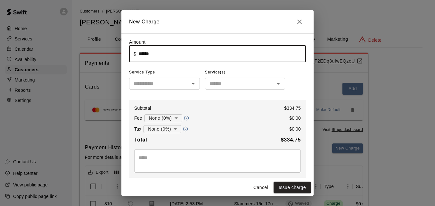
type input "******"
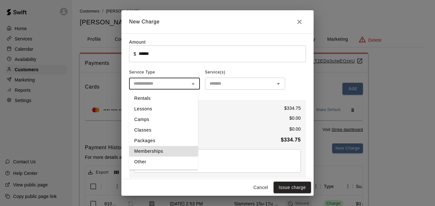
type input "**********"
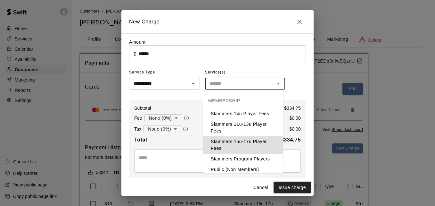
type input "**********"
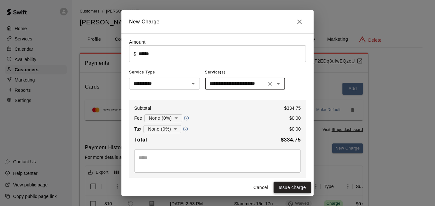
click at [296, 188] on button "Issue charge" at bounding box center [293, 187] width 38 height 12
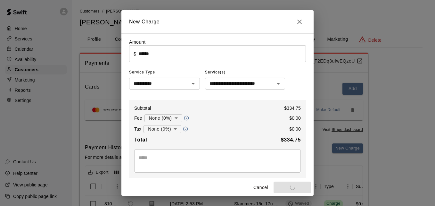
type input "*"
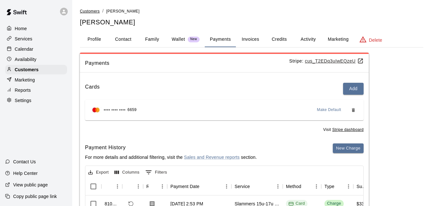
click at [89, 9] on span "Customers" at bounding box center [90, 11] width 20 height 4
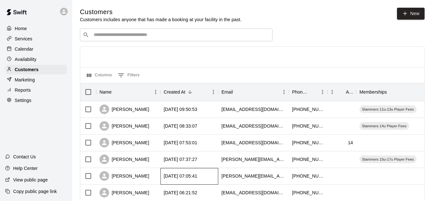
click at [197, 174] on div "2025-09-11 07:05:41" at bounding box center [180, 176] width 34 height 6
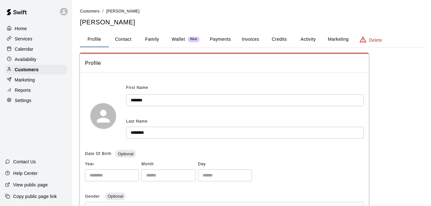
click at [155, 37] on button "Family" at bounding box center [152, 39] width 29 height 15
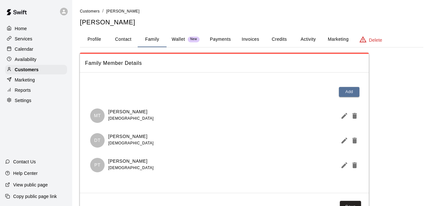
click at [312, 36] on button "Activity" at bounding box center [307, 39] width 29 height 15
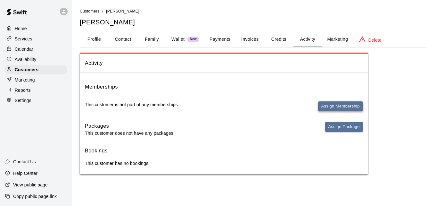
click at [340, 102] on button "Assign Membership" at bounding box center [340, 106] width 45 height 10
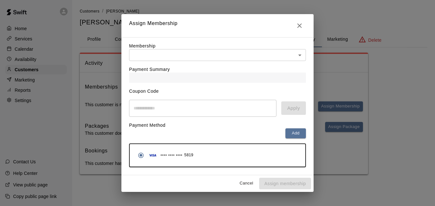
click at [257, 53] on body "Home Services Calendar Availability Customers Marketing Reports Settings Contac…" at bounding box center [217, 93] width 435 height 187
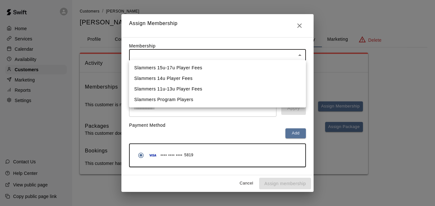
click at [251, 64] on li "Slammers 15u-17u Player Fees" at bounding box center [217, 68] width 177 height 11
type input "**********"
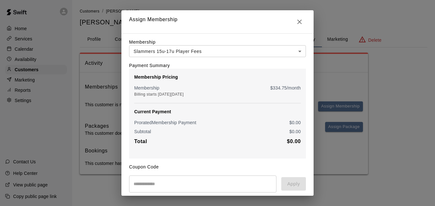
scroll to position [76, 0]
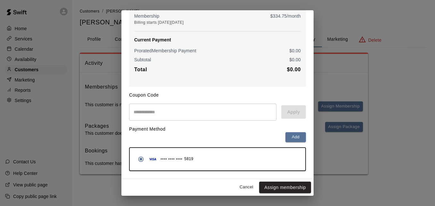
click at [280, 183] on button "Assign membership" at bounding box center [285, 187] width 52 height 12
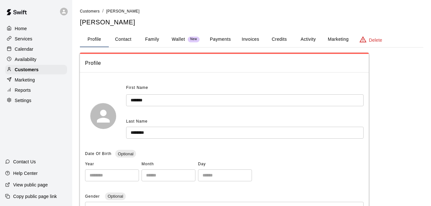
click at [309, 37] on button "Activity" at bounding box center [307, 39] width 29 height 15
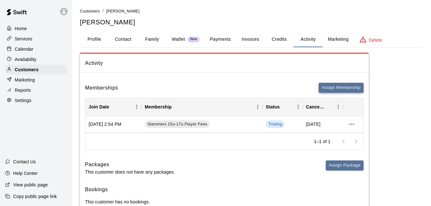
click at [343, 88] on button "Assign Membership" at bounding box center [340, 88] width 45 height 10
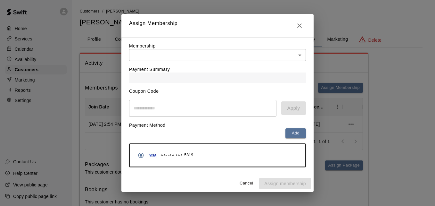
click at [291, 56] on body "Home Services Calendar Availability Customers Marketing Reports Settings Contac…" at bounding box center [217, 112] width 435 height 225
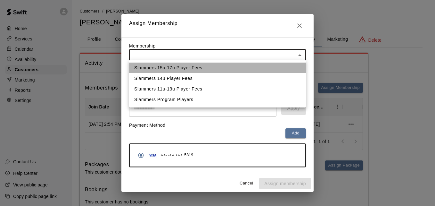
click at [282, 67] on li "Slammers 15u-17u Player Fees" at bounding box center [217, 68] width 177 height 11
type input "**********"
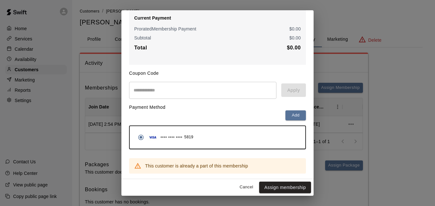
scroll to position [97, 0]
click at [285, 186] on button "Assign membership" at bounding box center [285, 187] width 52 height 12
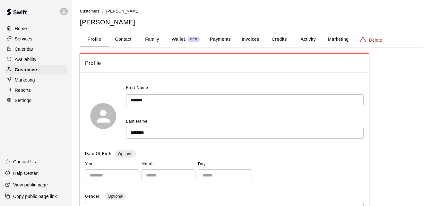
click at [304, 40] on button "Activity" at bounding box center [307, 39] width 29 height 15
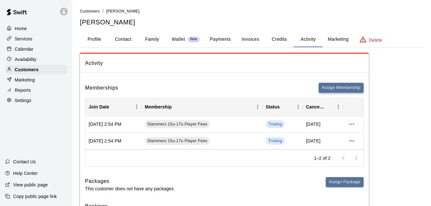
click at [334, 87] on button "Assign Membership" at bounding box center [340, 88] width 45 height 10
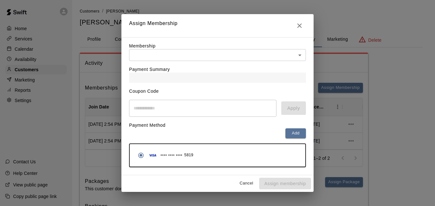
click at [299, 54] on body "Home Services Calendar Availability Customers Marketing Reports Settings Contac…" at bounding box center [217, 121] width 435 height 242
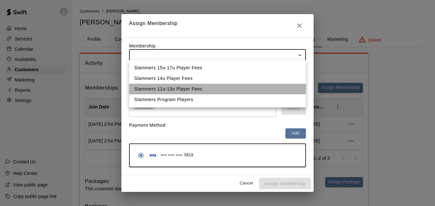
click at [278, 85] on li "Slammers 11u-13u Player Fees" at bounding box center [217, 89] width 177 height 11
type input "**********"
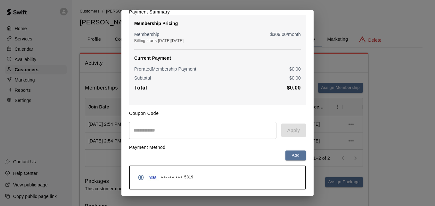
scroll to position [76, 0]
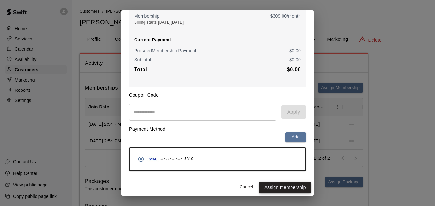
click at [278, 187] on button "Assign membership" at bounding box center [285, 187] width 52 height 12
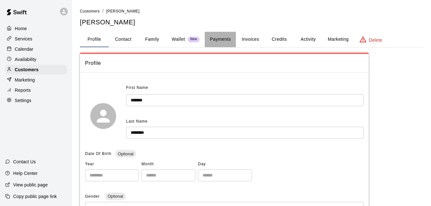
click at [221, 37] on button "Payments" at bounding box center [220, 39] width 31 height 15
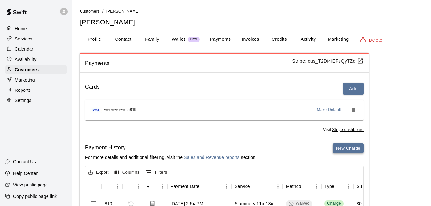
click at [348, 147] on button "New Charge" at bounding box center [347, 148] width 31 height 10
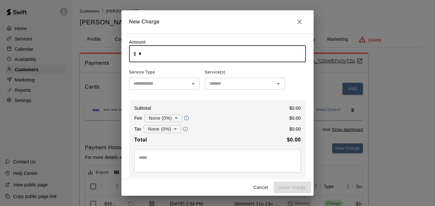
click at [182, 53] on input "*" at bounding box center [222, 53] width 167 height 17
type input "******"
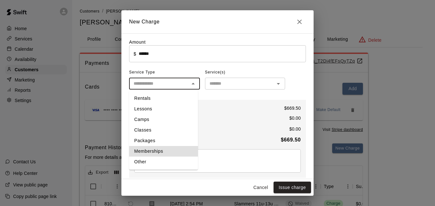
type input "**********"
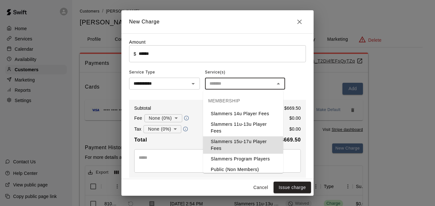
type input "**********"
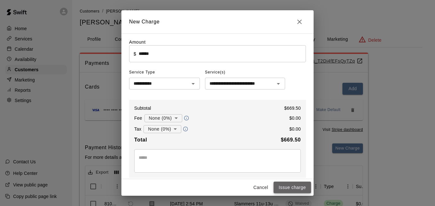
click at [300, 188] on button "Issue charge" at bounding box center [293, 187] width 38 height 12
type input "*"
